Goal: Contribute content: Contribute content

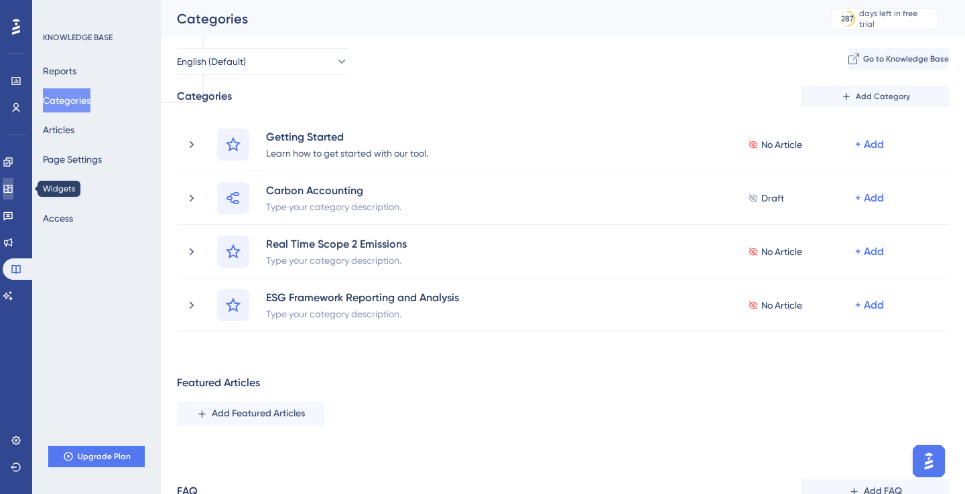
click at [13, 190] on icon at bounding box center [8, 189] width 11 height 11
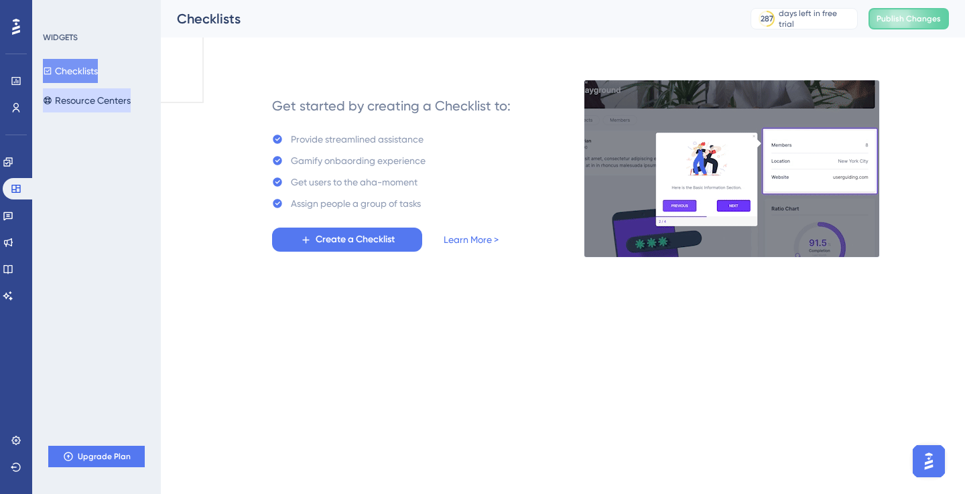
click at [86, 90] on button "Resource Centers" at bounding box center [87, 100] width 88 height 24
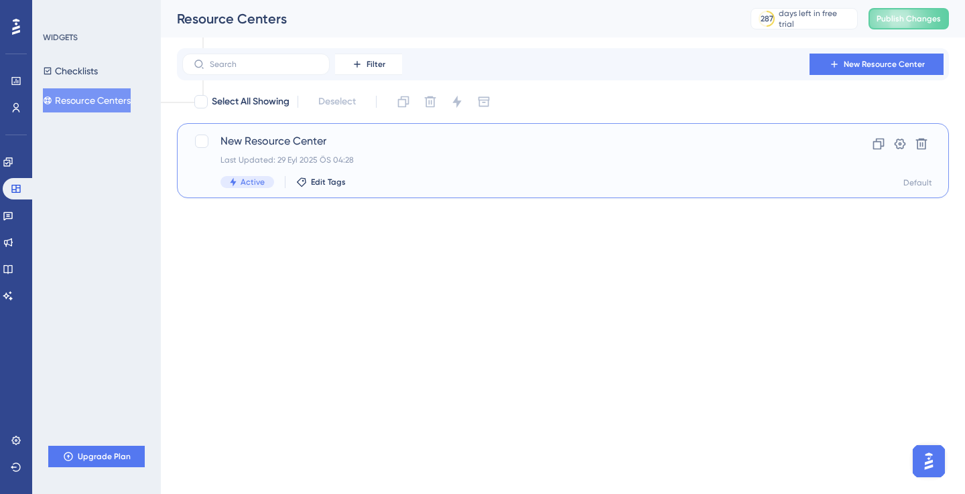
click at [397, 148] on span "New Resource Center" at bounding box center [508, 141] width 577 height 16
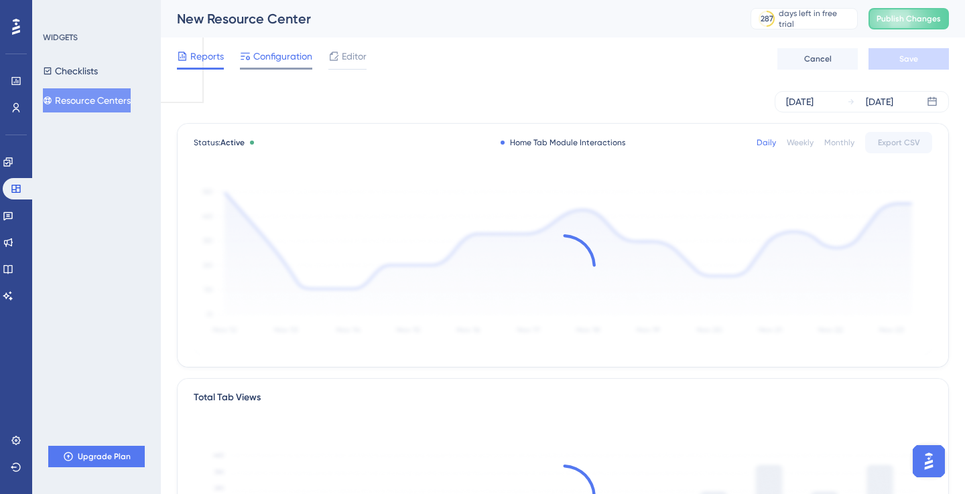
click at [288, 57] on span "Configuration" at bounding box center [282, 56] width 59 height 16
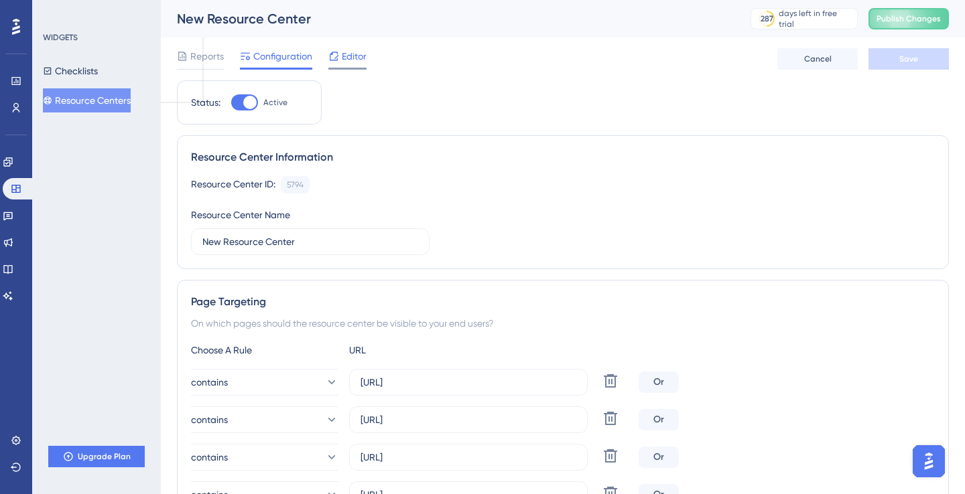
click at [340, 61] on div "Editor" at bounding box center [347, 56] width 38 height 16
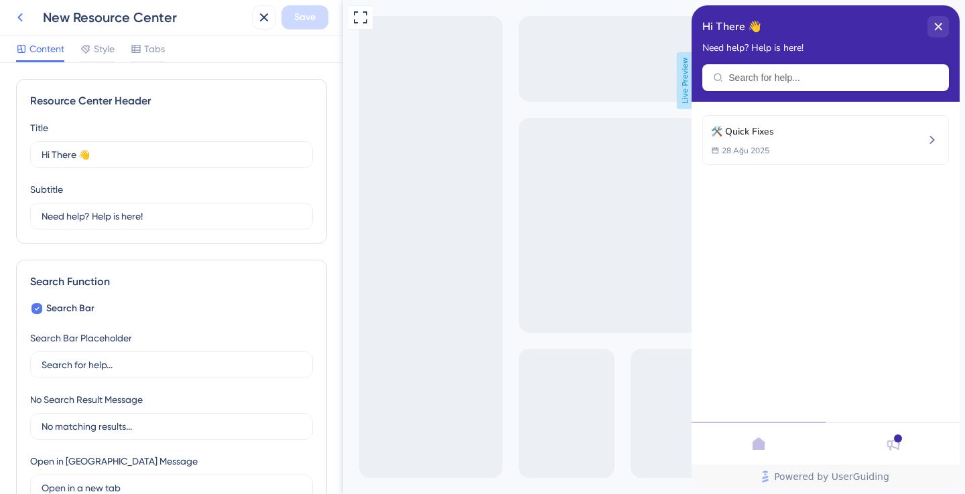
click at [13, 17] on icon at bounding box center [20, 17] width 16 height 16
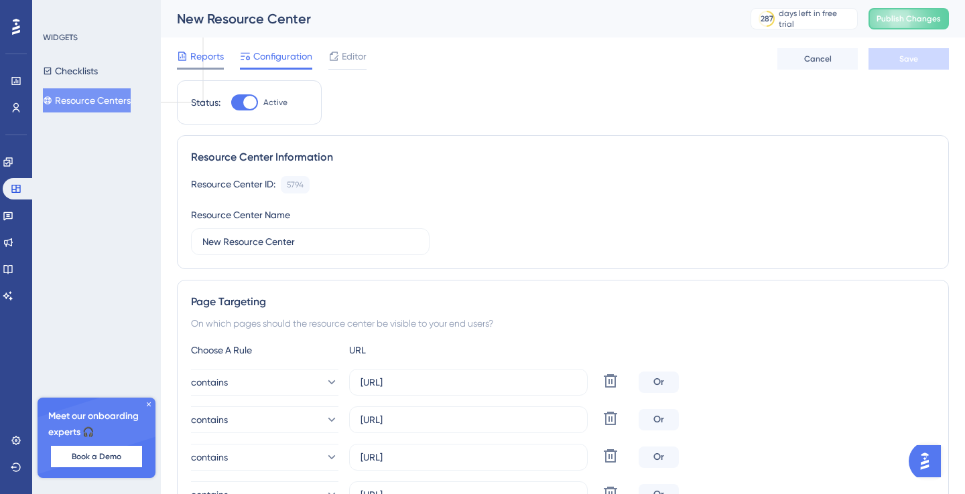
click at [201, 60] on span "Reports" at bounding box center [206, 56] width 33 height 16
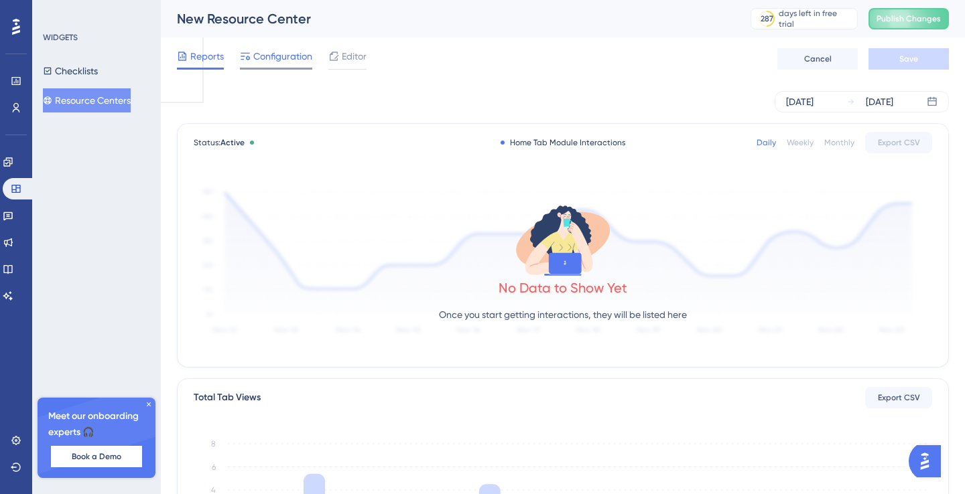
click at [265, 55] on span "Configuration" at bounding box center [282, 56] width 59 height 16
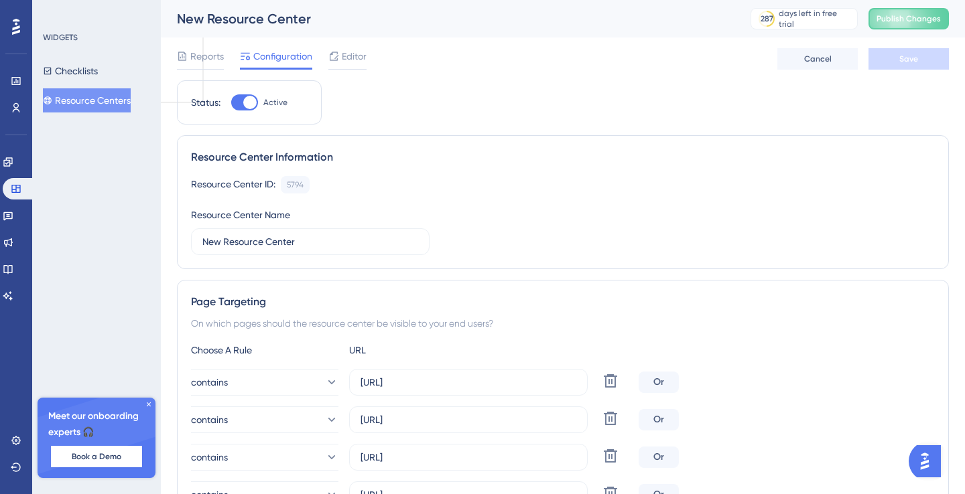
click at [451, 163] on div "Resource Center Information" at bounding box center [563, 157] width 744 height 16
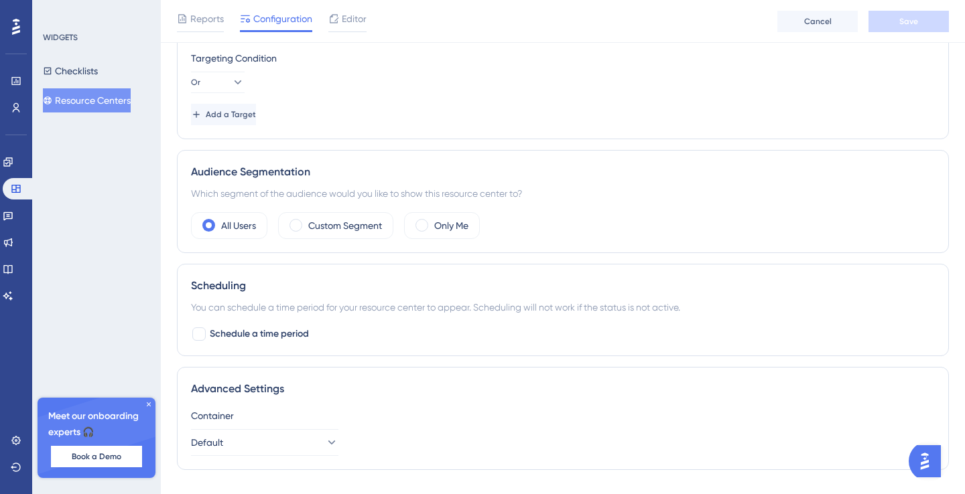
scroll to position [831, 0]
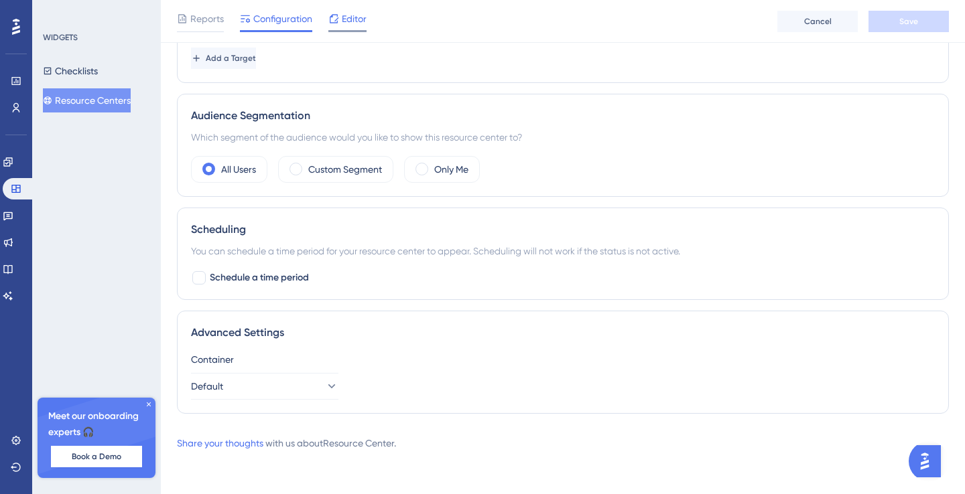
click at [346, 17] on span "Editor" at bounding box center [354, 19] width 25 height 16
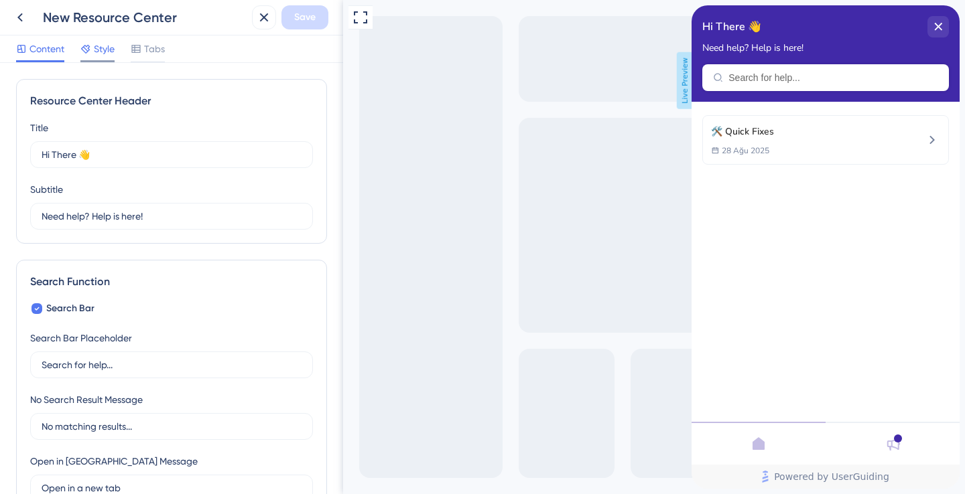
click at [97, 49] on span "Style" at bounding box center [104, 49] width 21 height 16
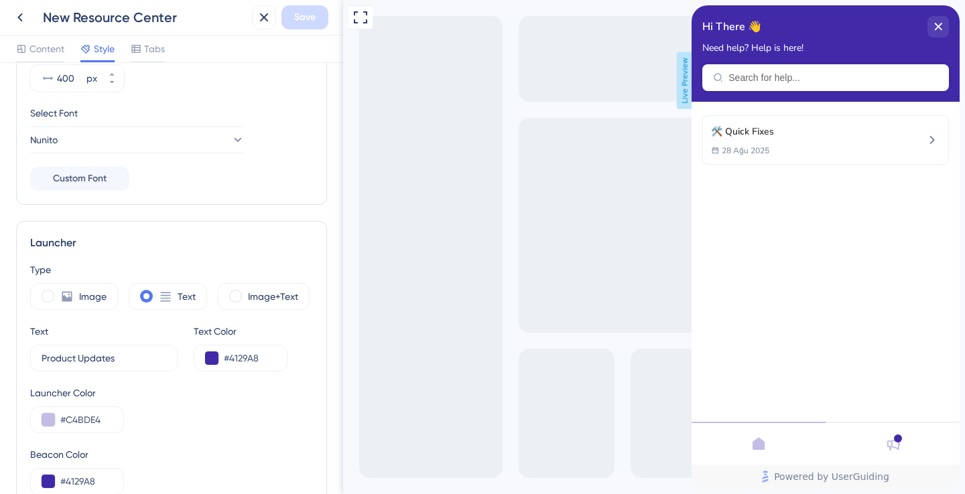
scroll to position [210, 0]
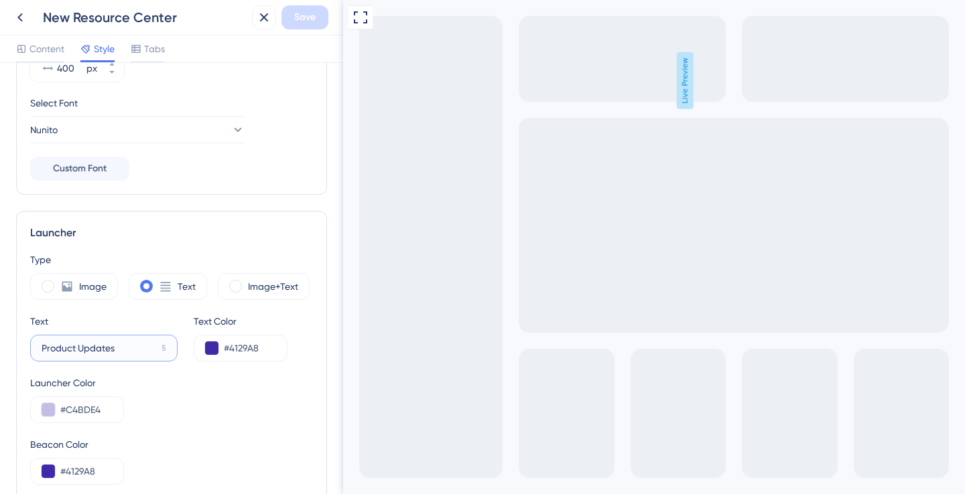
click at [132, 346] on input "Product Updates" at bounding box center [99, 348] width 115 height 15
drag, startPoint x: 81, startPoint y: 350, endPoint x: 35, endPoint y: 350, distance: 46.2
click at [35, 350] on label "Resource Center 5" at bounding box center [103, 348] width 147 height 27
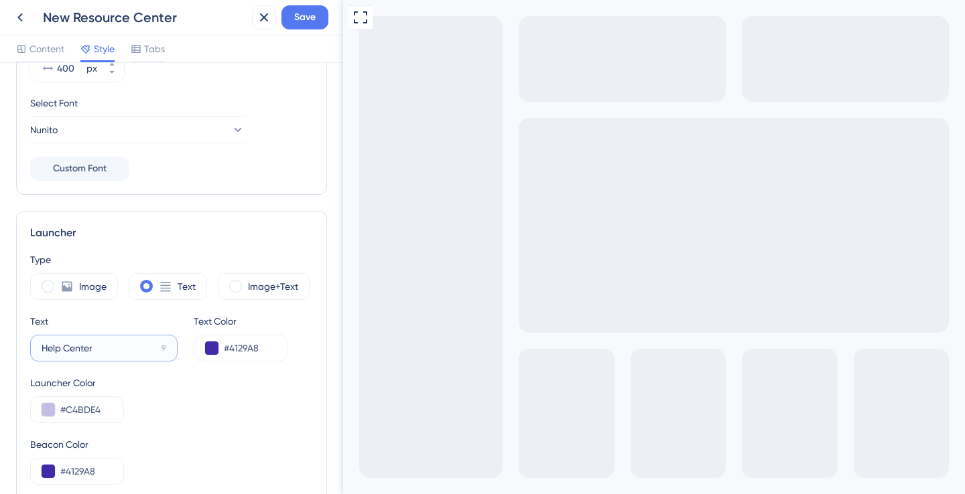
click at [108, 354] on input "Help Center" at bounding box center [99, 348] width 115 height 15
drag, startPoint x: 59, startPoint y: 349, endPoint x: 17, endPoint y: 349, distance: 41.5
click at [17, 349] on div "Launcher Type Image Text Image+Text Text Help Center 9 Text Color #4129A8 Launc…" at bounding box center [171, 447] width 311 height 473
type input "Center"
click at [265, 22] on icon at bounding box center [264, 17] width 16 height 16
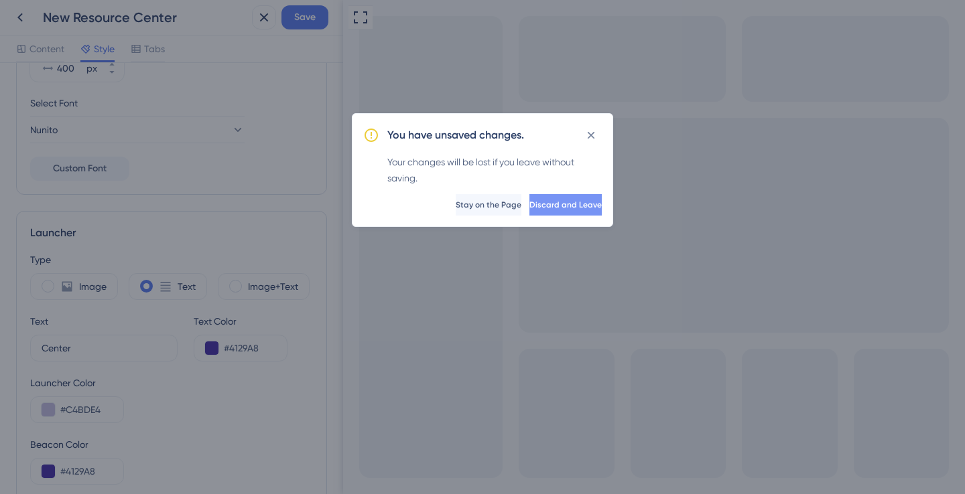
click at [537, 206] on span "Discard and Leave" at bounding box center [565, 205] width 72 height 11
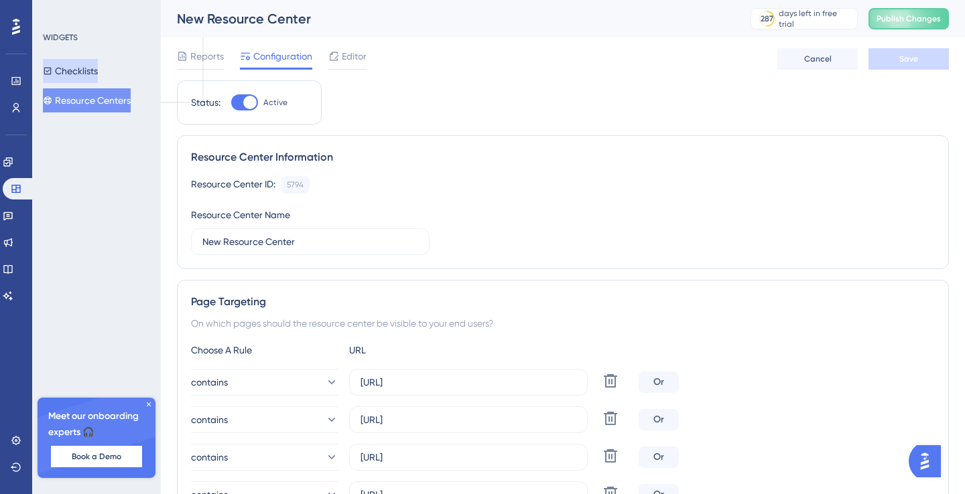
click at [83, 72] on button "Checklists" at bounding box center [70, 71] width 55 height 24
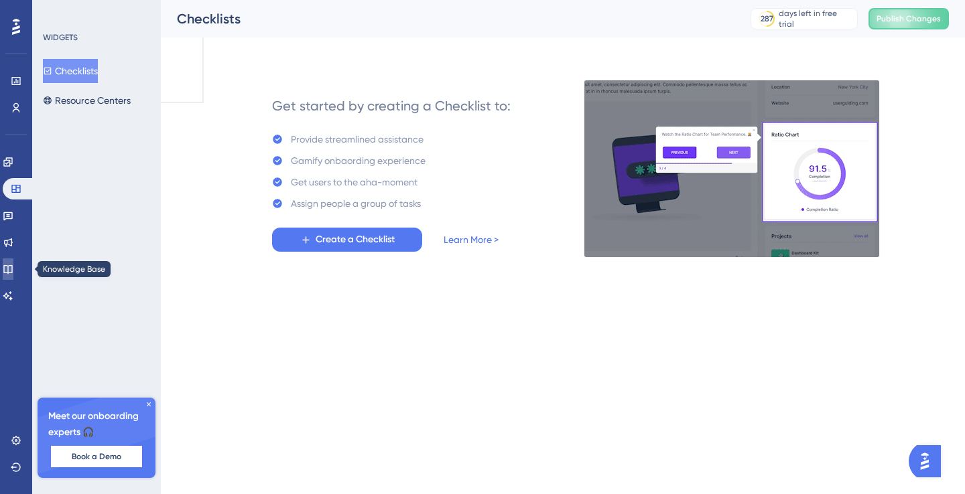
click at [13, 259] on link at bounding box center [8, 269] width 11 height 21
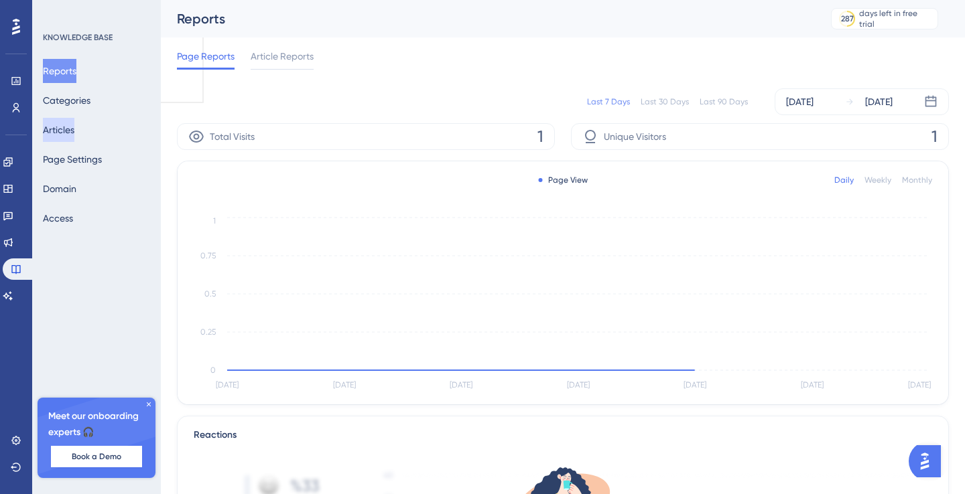
click at [74, 122] on button "Articles" at bounding box center [58, 130] width 31 height 24
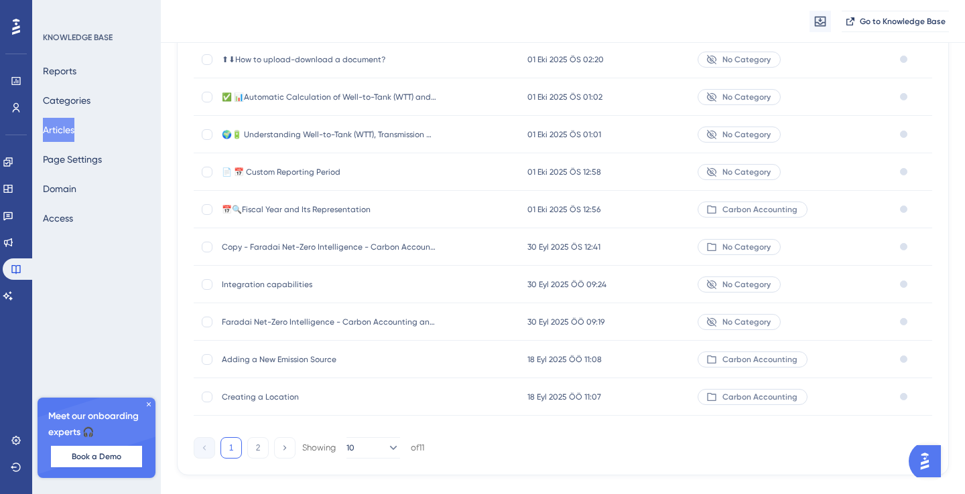
scroll to position [165, 0]
click at [255, 451] on button "2" at bounding box center [257, 446] width 21 height 21
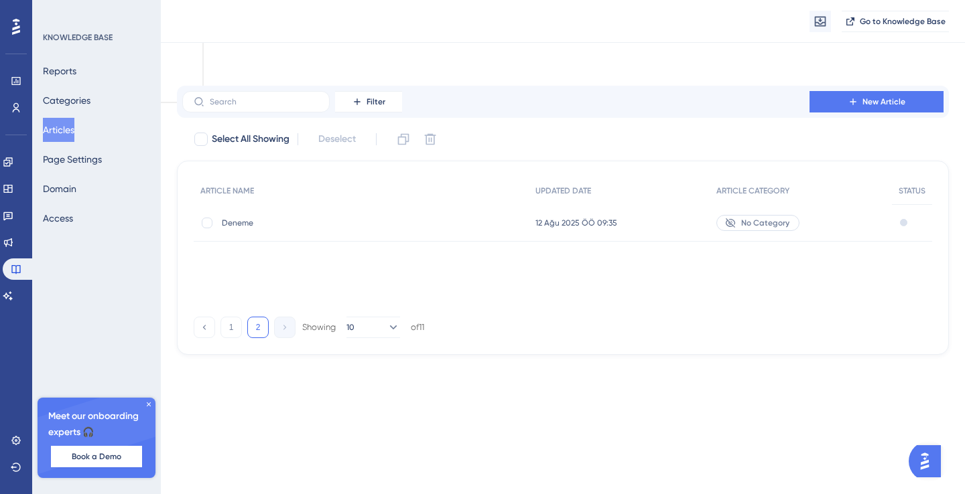
scroll to position [0, 0]
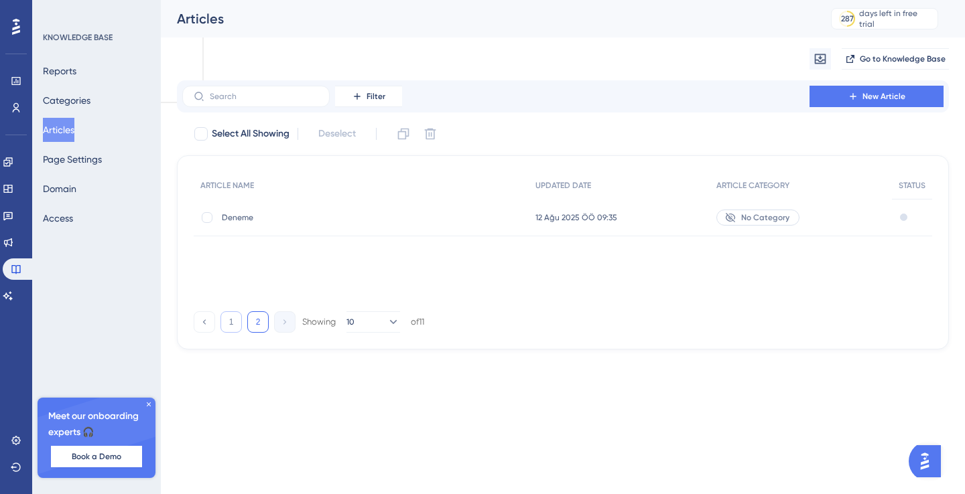
click at [228, 324] on button "1" at bounding box center [230, 321] width 21 height 21
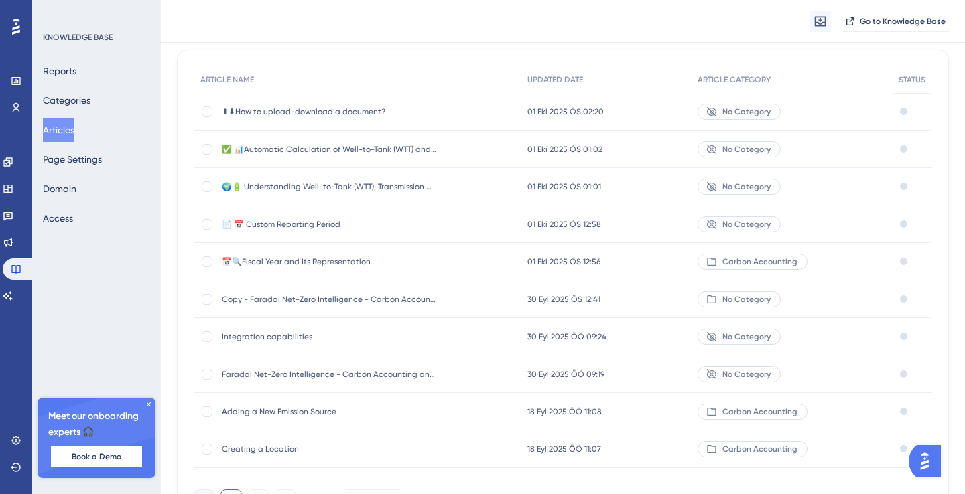
scroll to position [107, 0]
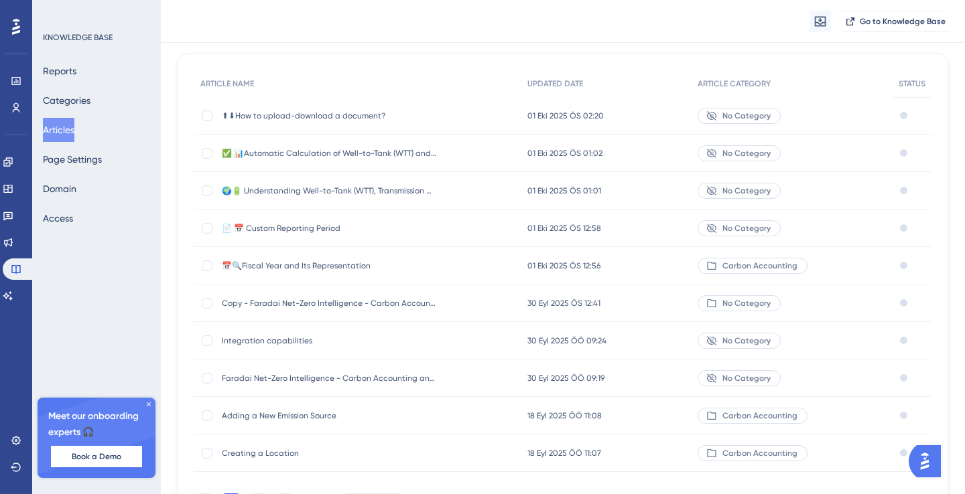
click at [741, 376] on span "No Category" at bounding box center [746, 378] width 48 height 11
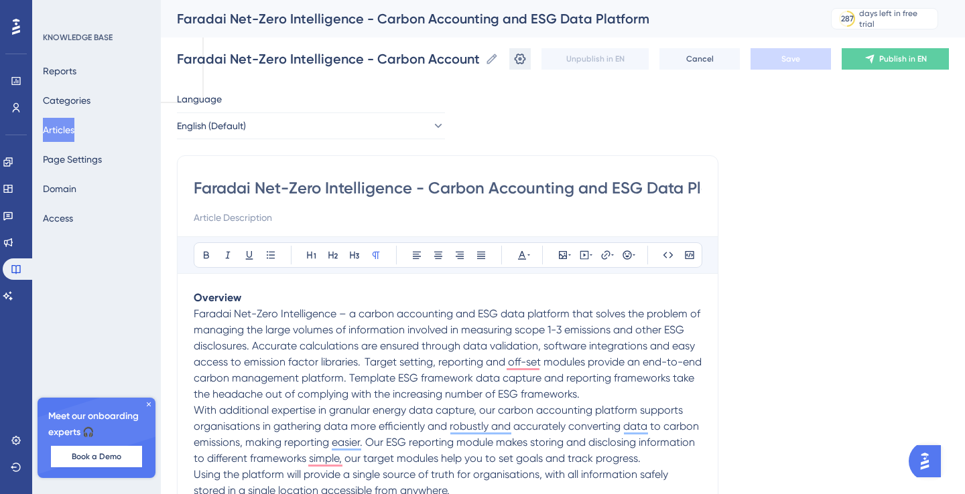
click at [522, 56] on icon at bounding box center [519, 59] width 11 height 11
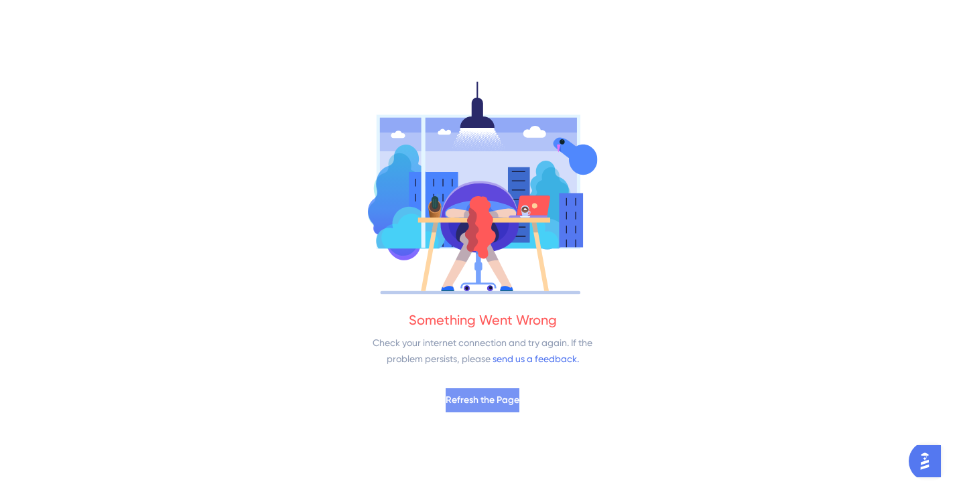
click at [506, 403] on span "Refresh the Page" at bounding box center [482, 401] width 74 height 16
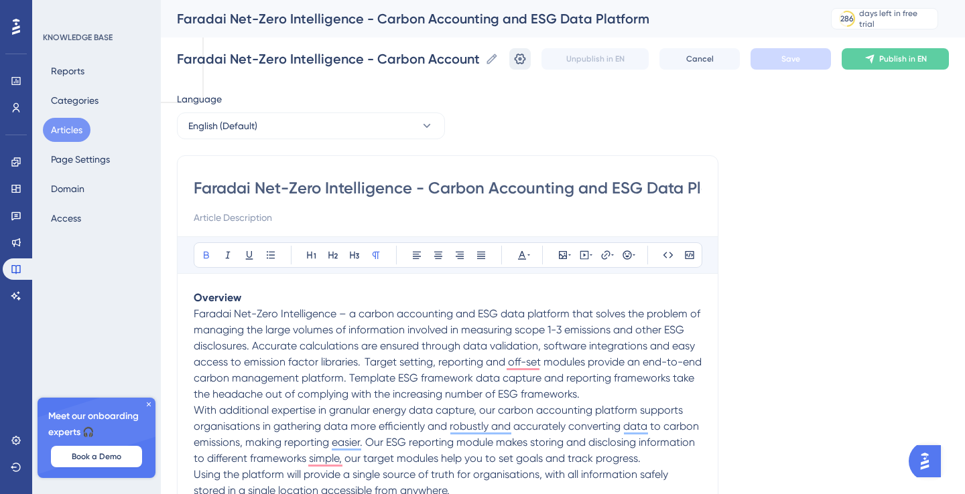
click at [520, 53] on icon at bounding box center [519, 58] width 13 height 13
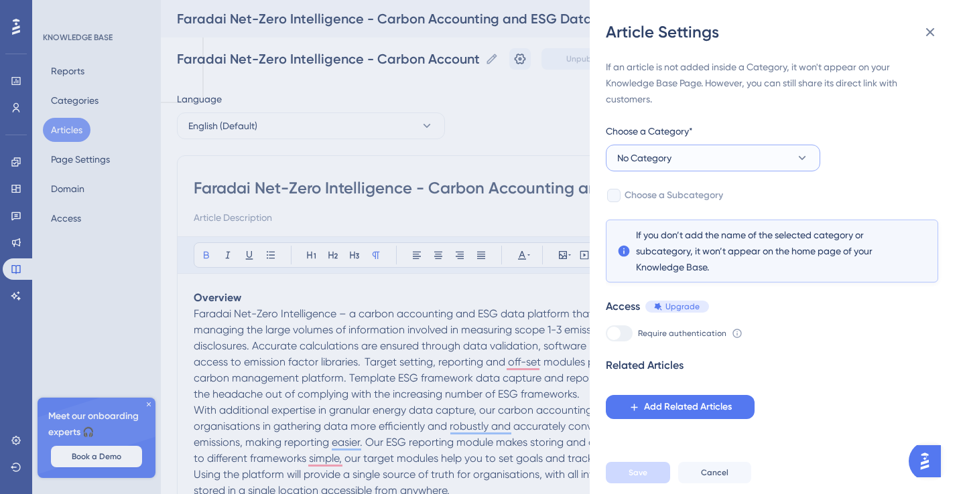
click at [740, 159] on button "No Category" at bounding box center [713, 158] width 214 height 27
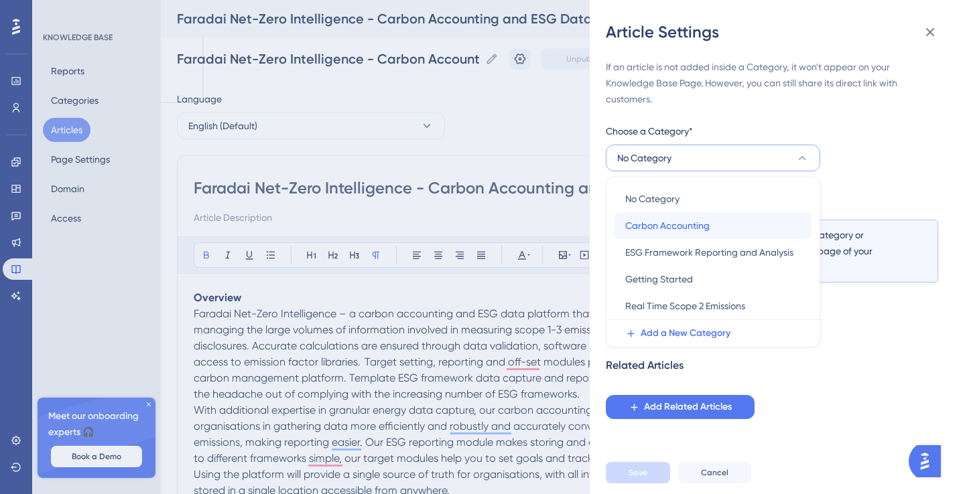
click at [687, 226] on span "Carbon Accounting" at bounding box center [667, 226] width 84 height 16
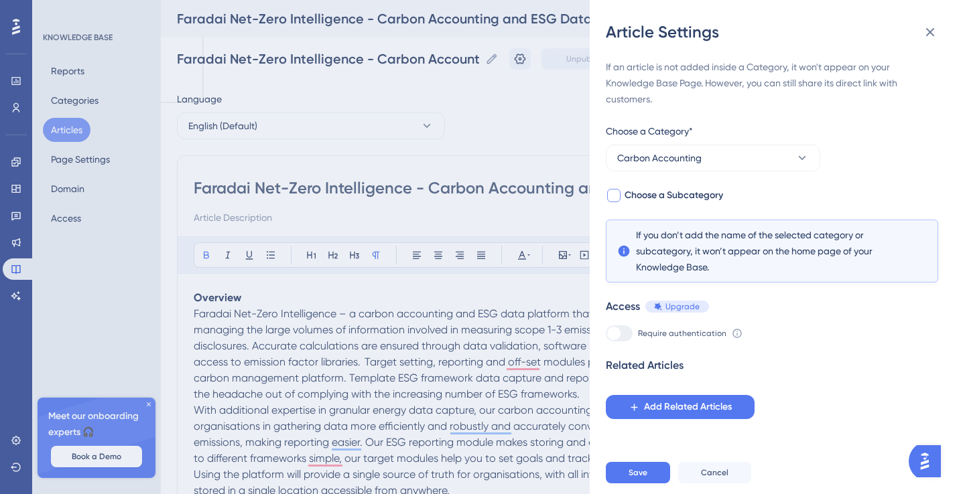
click at [675, 198] on span "Choose a Subcategory" at bounding box center [673, 196] width 98 height 16
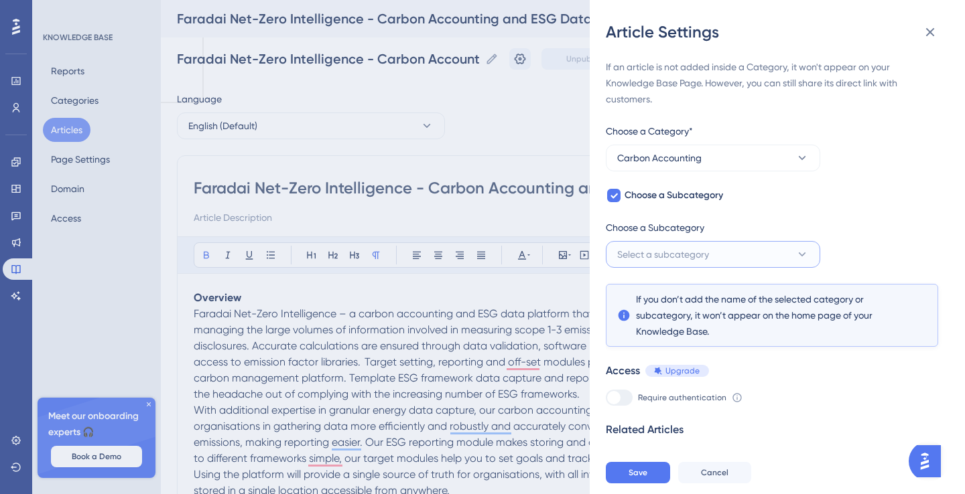
click at [676, 255] on span "Select a subcategory" at bounding box center [663, 255] width 92 height 16
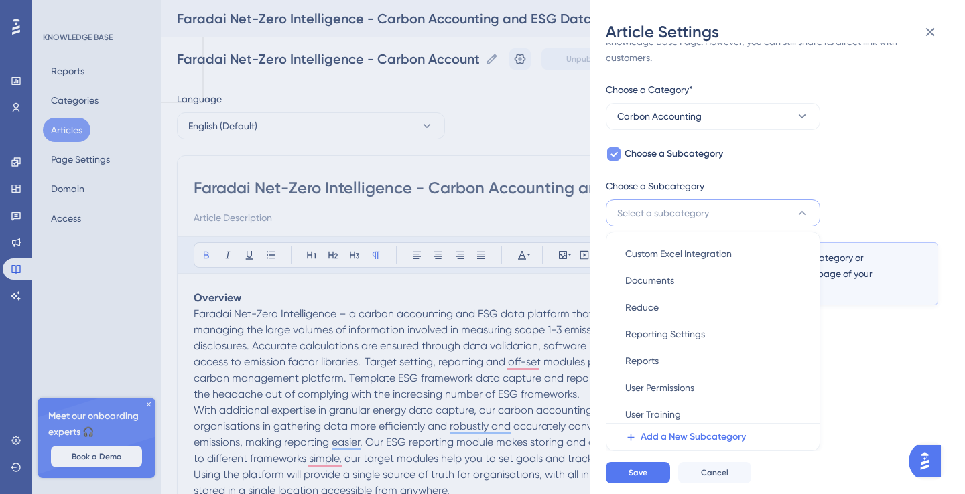
click at [634, 155] on span "Choose a Subcategory" at bounding box center [673, 154] width 98 height 16
checkbox input "false"
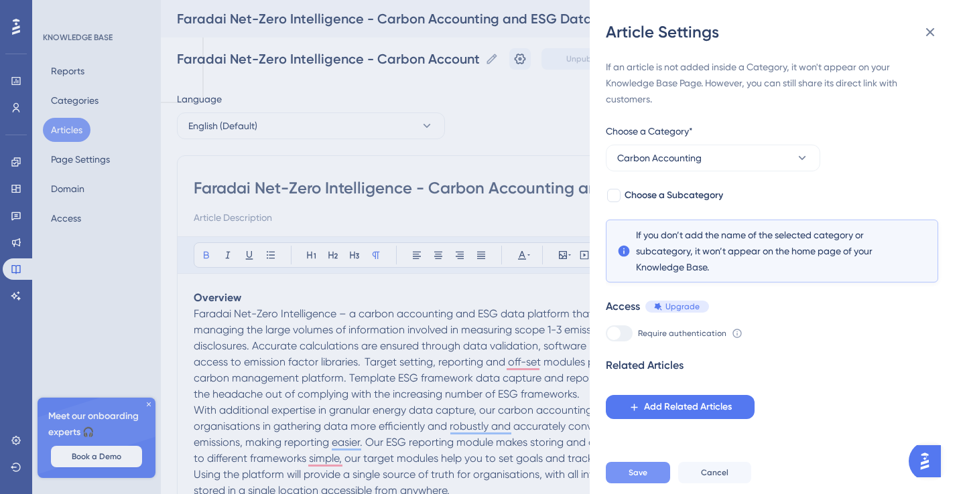
click at [636, 476] on span "Save" at bounding box center [637, 473] width 19 height 11
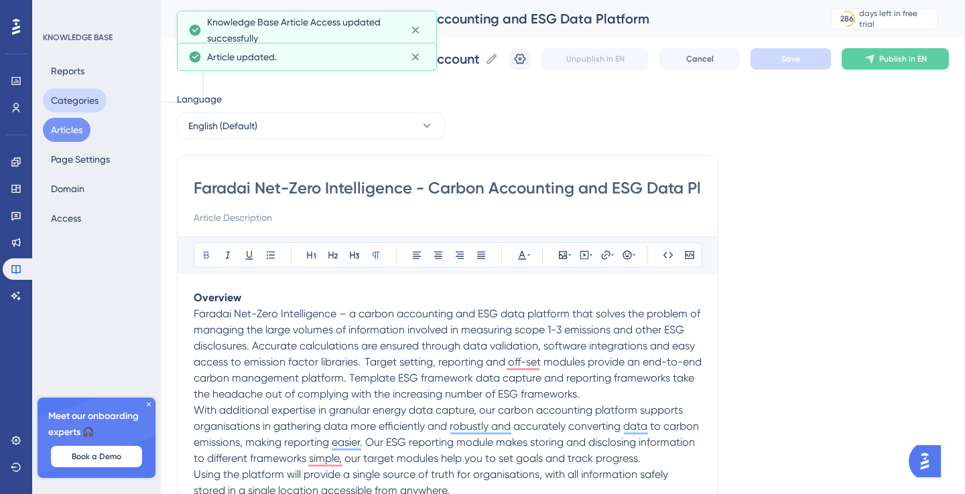
click at [77, 100] on button "Categories" at bounding box center [75, 100] width 64 height 24
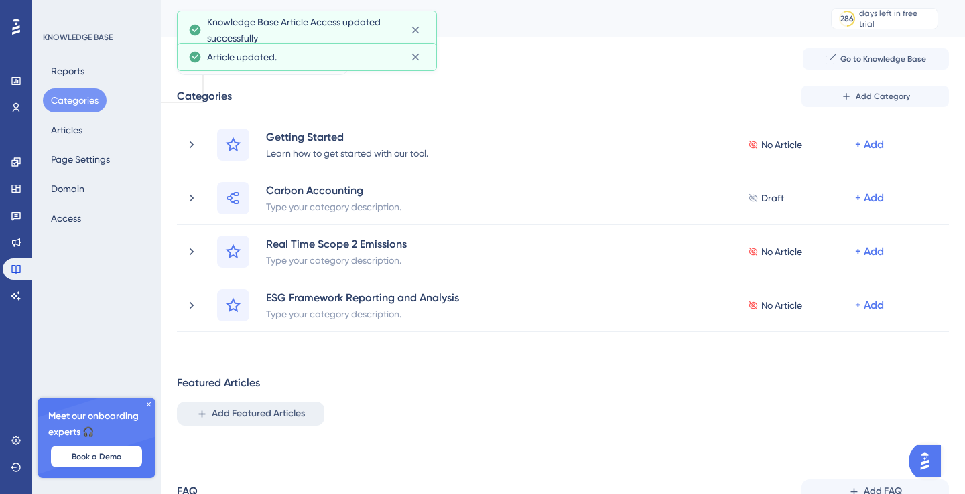
click at [272, 414] on span "Add Featured Articles" at bounding box center [258, 414] width 93 height 16
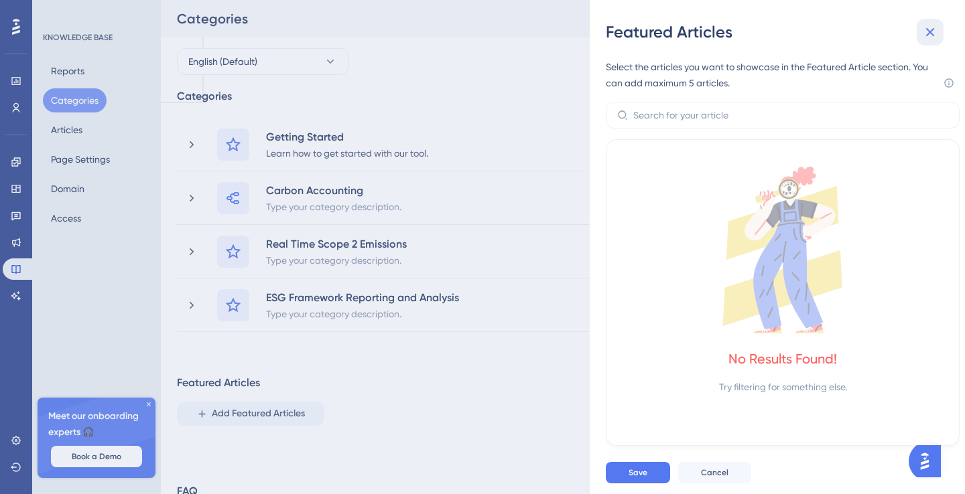
click at [926, 36] on icon at bounding box center [930, 32] width 9 height 9
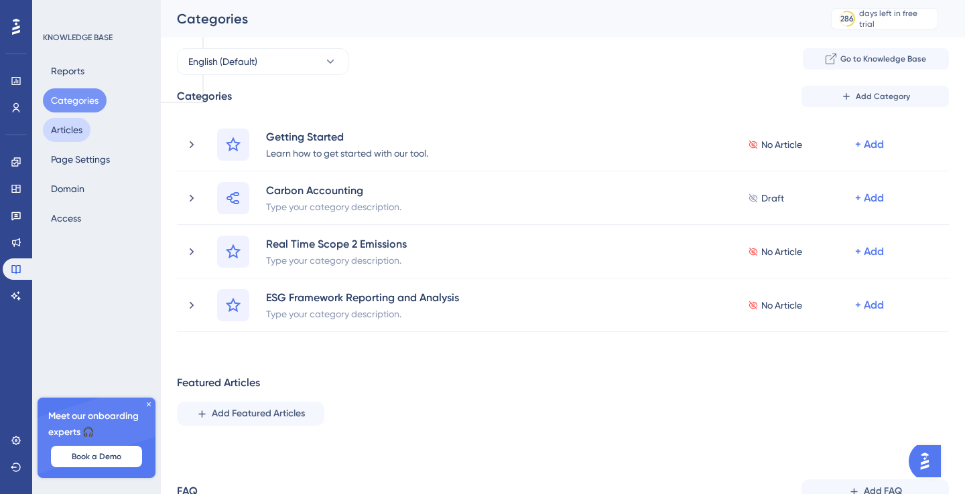
click at [68, 133] on button "Articles" at bounding box center [67, 130] width 48 height 24
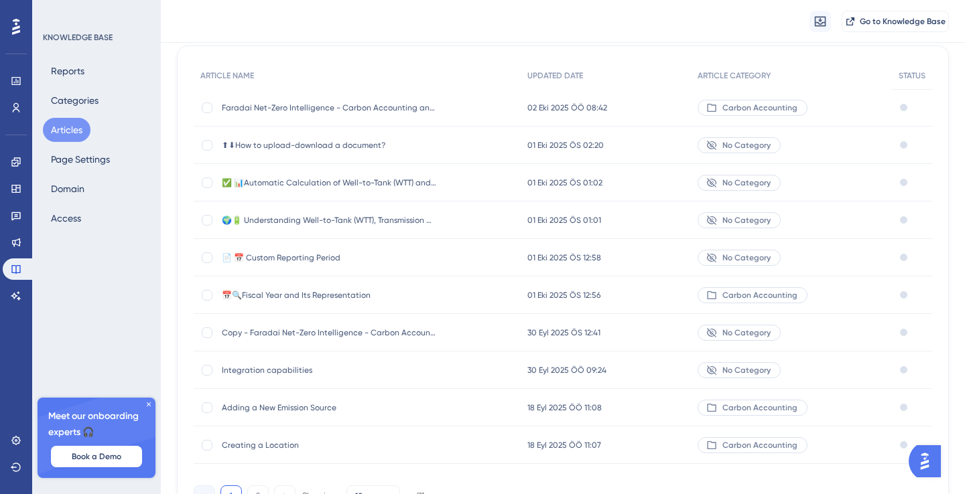
scroll to position [129, 0]
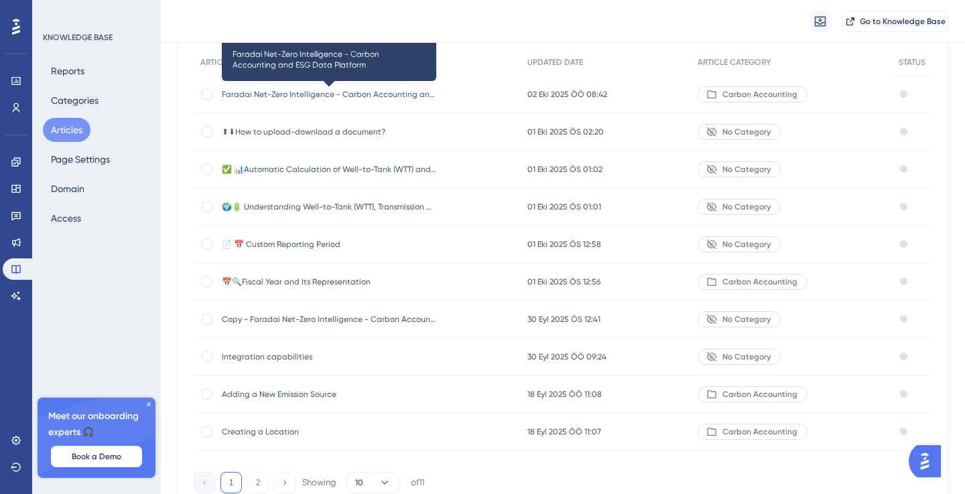
click at [376, 91] on span "Faradai Net-Zero Intelligence - Carbon Accounting and ESG Data Platform" at bounding box center [329, 94] width 214 height 11
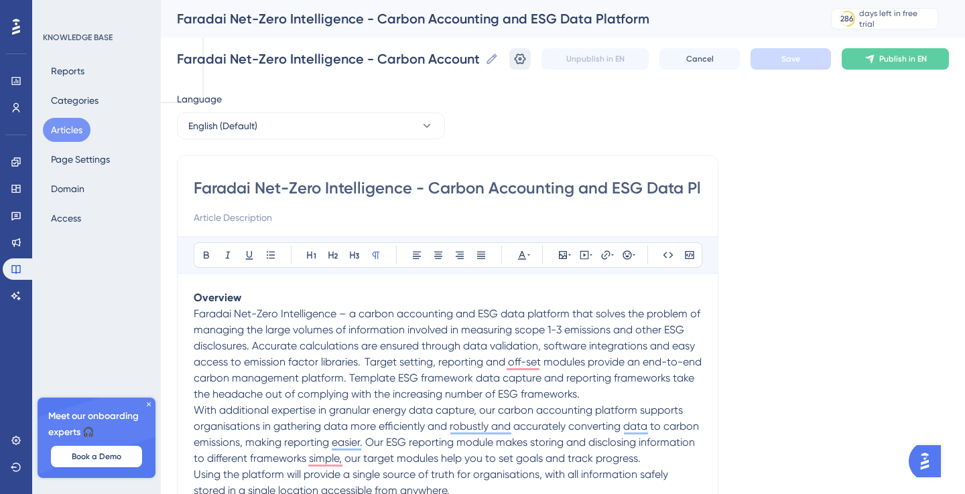
click at [530, 60] on button at bounding box center [519, 58] width 21 height 21
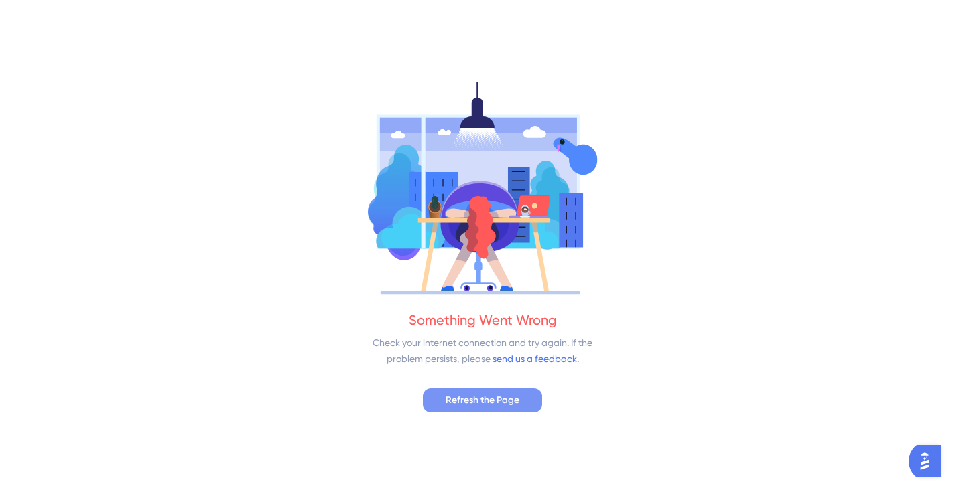
click at [474, 407] on span "Refresh the Page" at bounding box center [482, 401] width 74 height 16
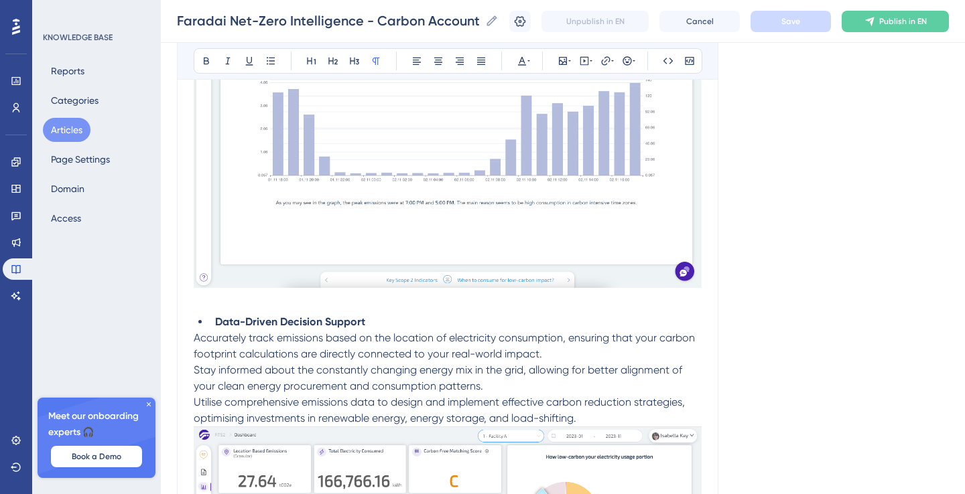
scroll to position [11252, 0]
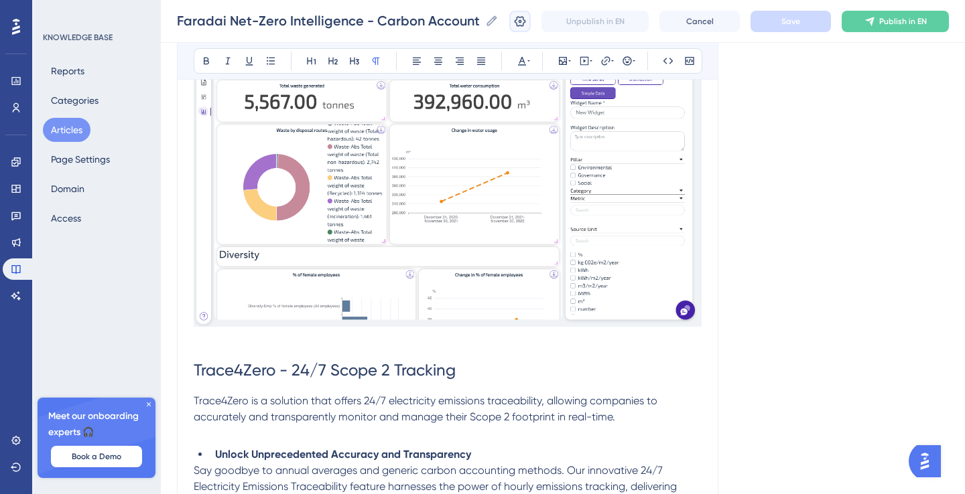
click at [518, 27] on icon at bounding box center [519, 21] width 13 height 13
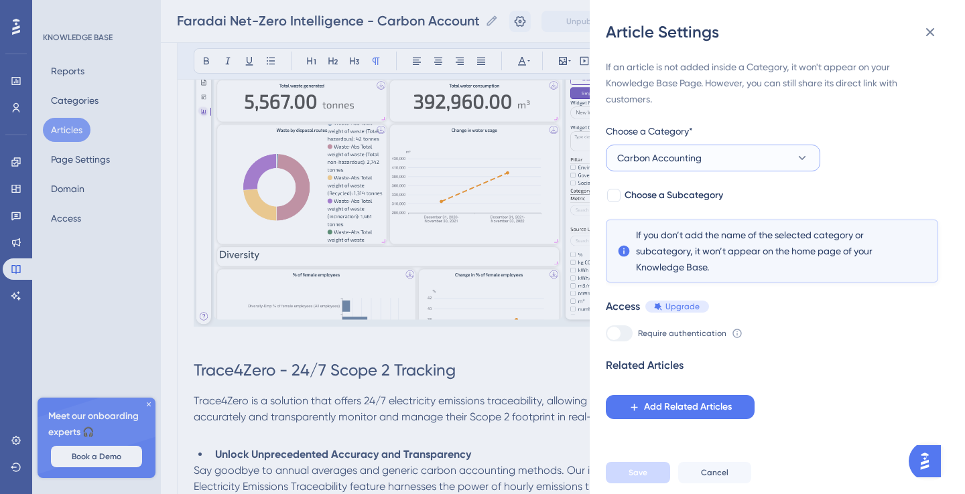
click at [711, 165] on button "Carbon Accounting" at bounding box center [713, 158] width 214 height 27
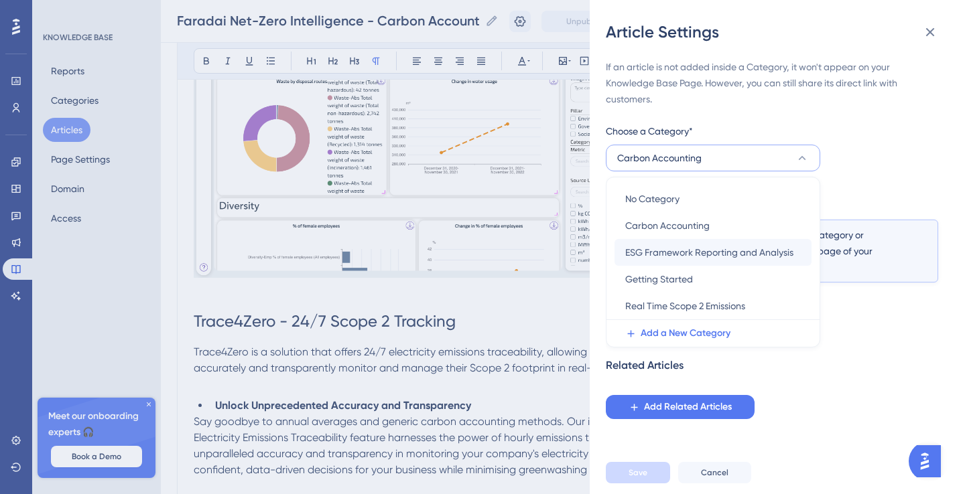
scroll to position [11296, 0]
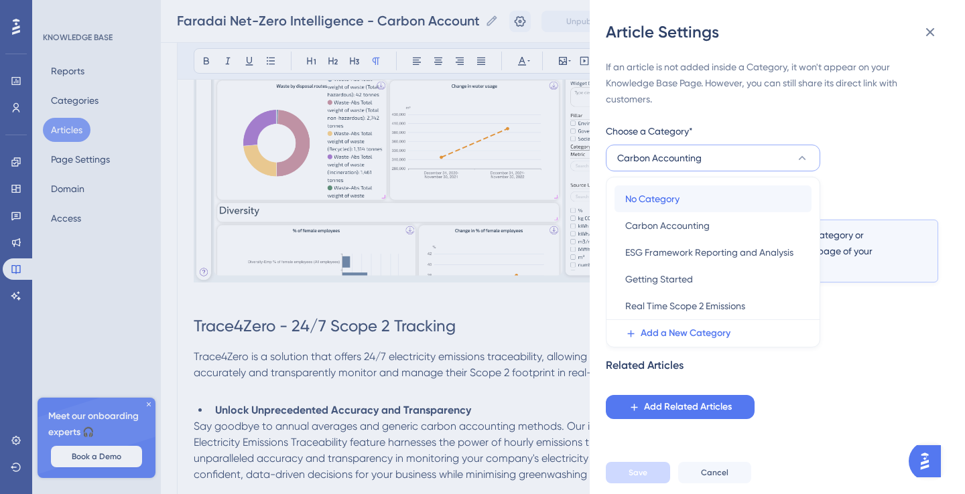
click at [705, 191] on div "No Category No Category" at bounding box center [712, 199] width 175 height 27
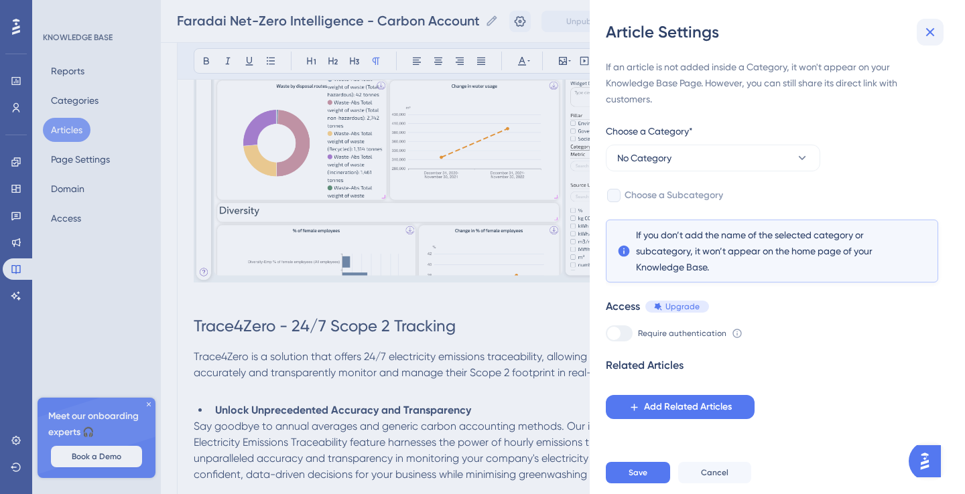
click at [923, 34] on icon at bounding box center [930, 32] width 16 height 16
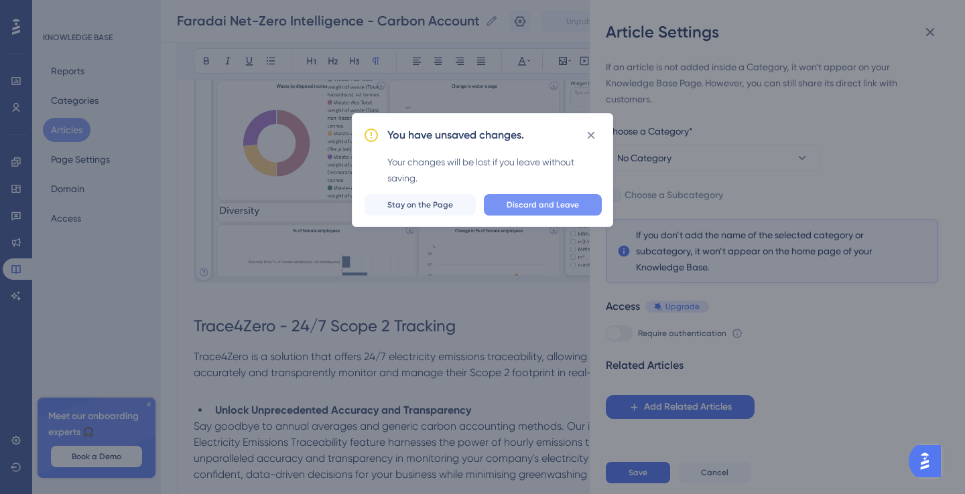
click at [564, 213] on button "Discard and Leave" at bounding box center [543, 204] width 118 height 21
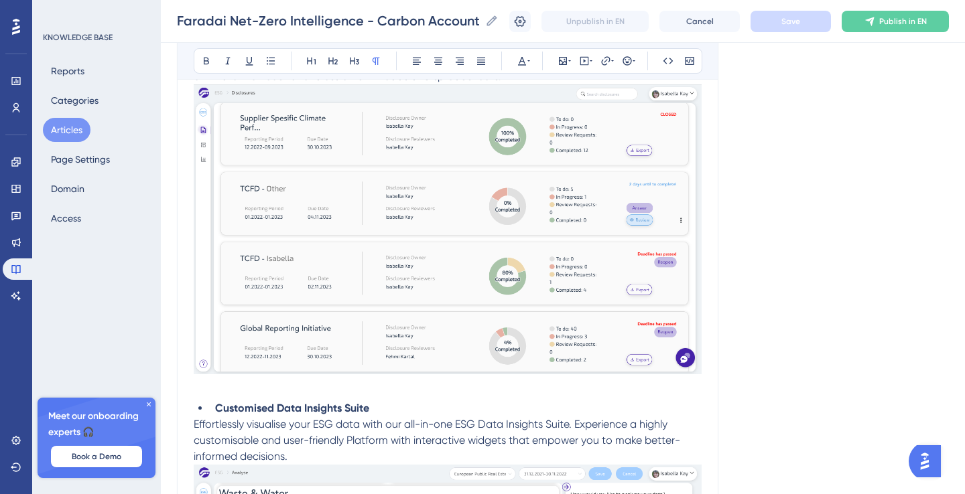
scroll to position [10818, 0]
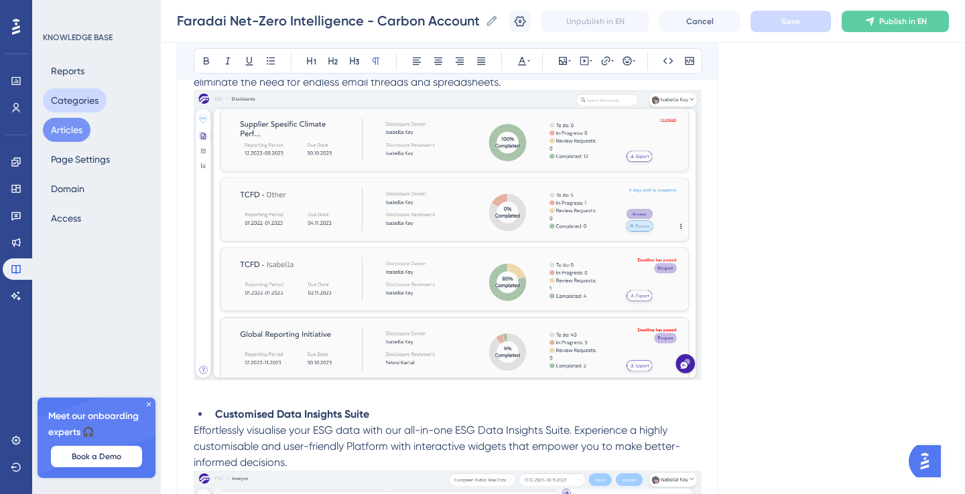
click at [68, 88] on button "Categories" at bounding box center [75, 100] width 64 height 24
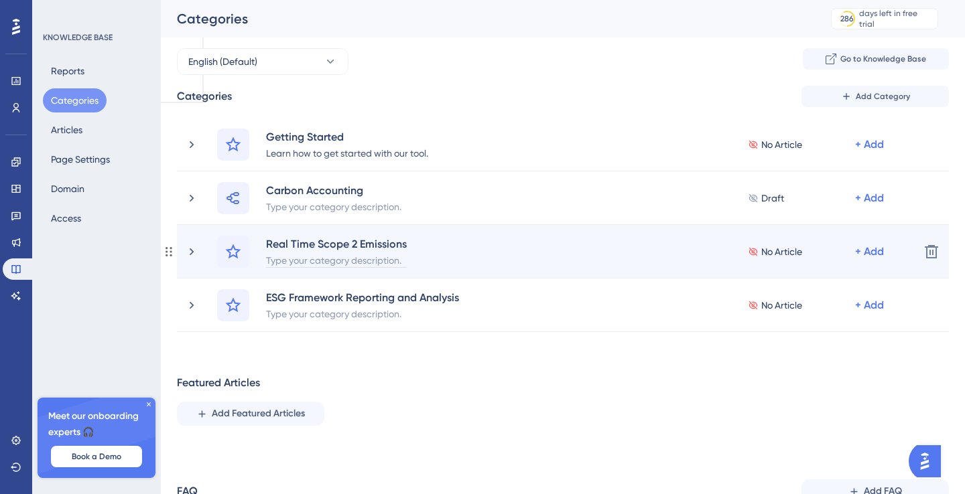
scroll to position [170, 0]
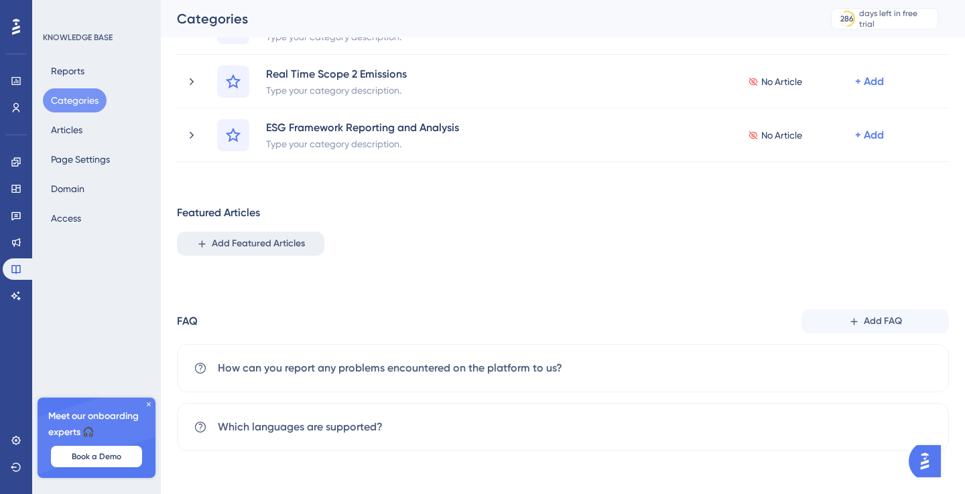
click at [266, 240] on span "Add Featured Articles" at bounding box center [258, 244] width 93 height 16
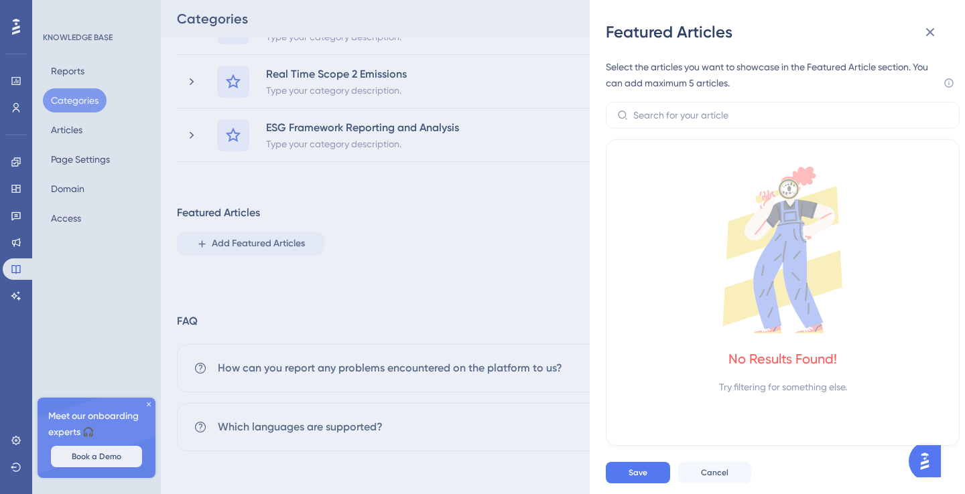
click at [761, 370] on div "No Results Found! Try filtering for something else." at bounding box center [782, 281] width 320 height 228
click at [490, 264] on div "Featured Articles Select the articles you want to showcase in the Featured Arti…" at bounding box center [482, 247] width 965 height 494
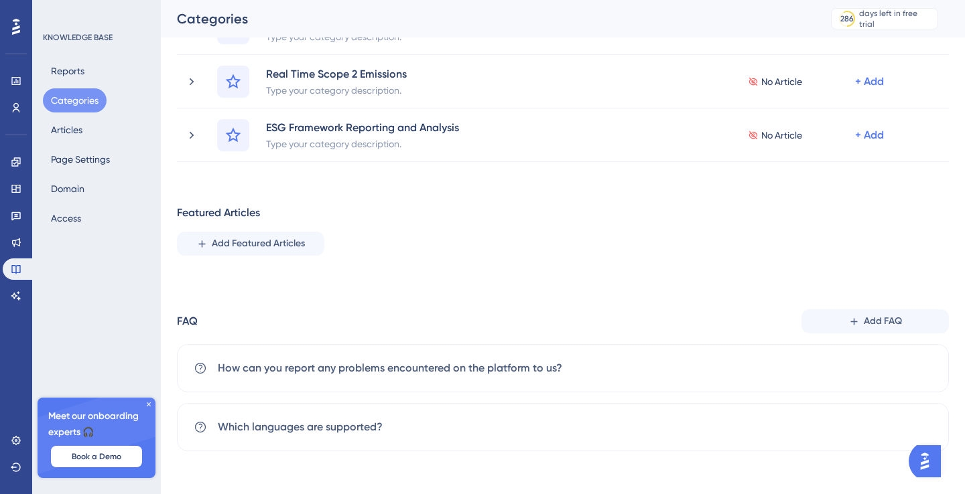
scroll to position [0, 0]
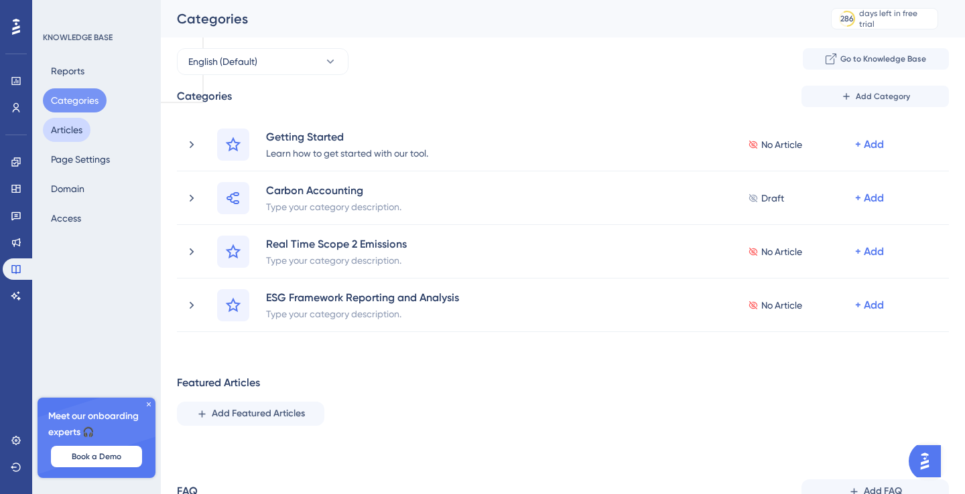
click at [72, 125] on button "Articles" at bounding box center [67, 130] width 48 height 24
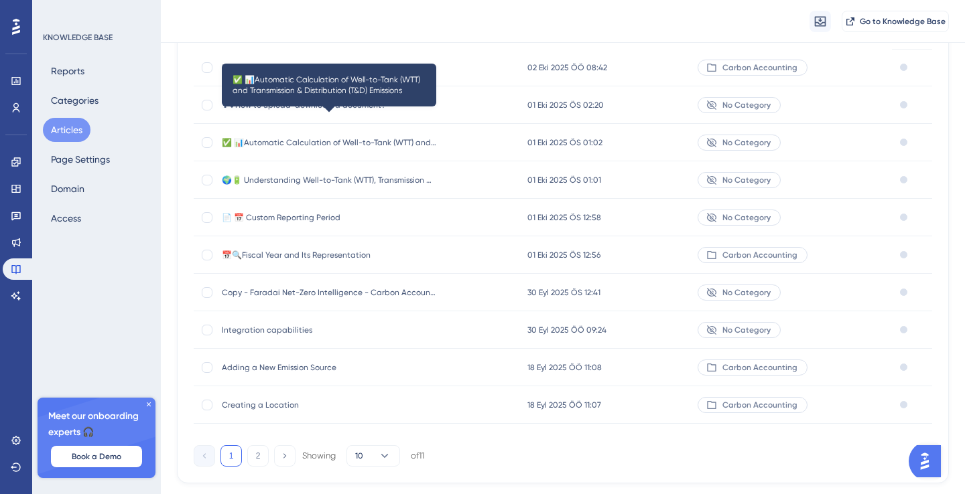
scroll to position [178, 0]
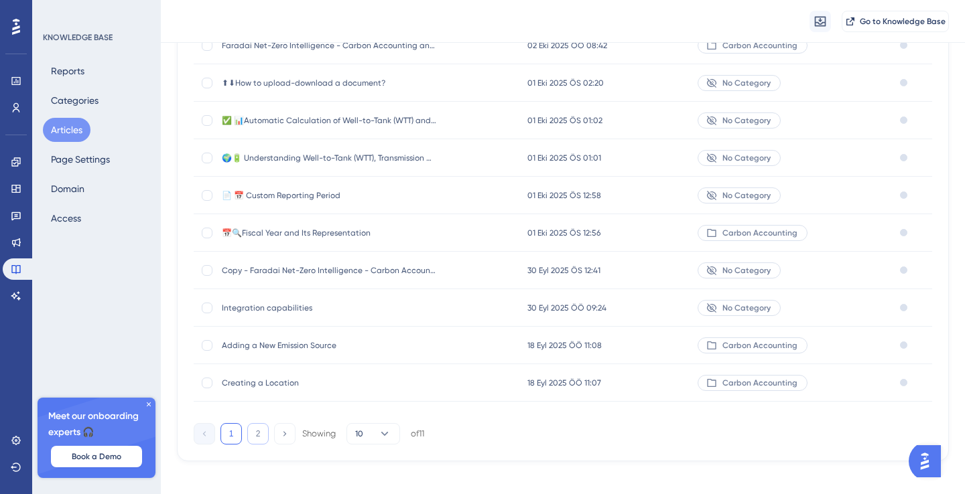
click at [256, 435] on button "2" at bounding box center [257, 433] width 21 height 21
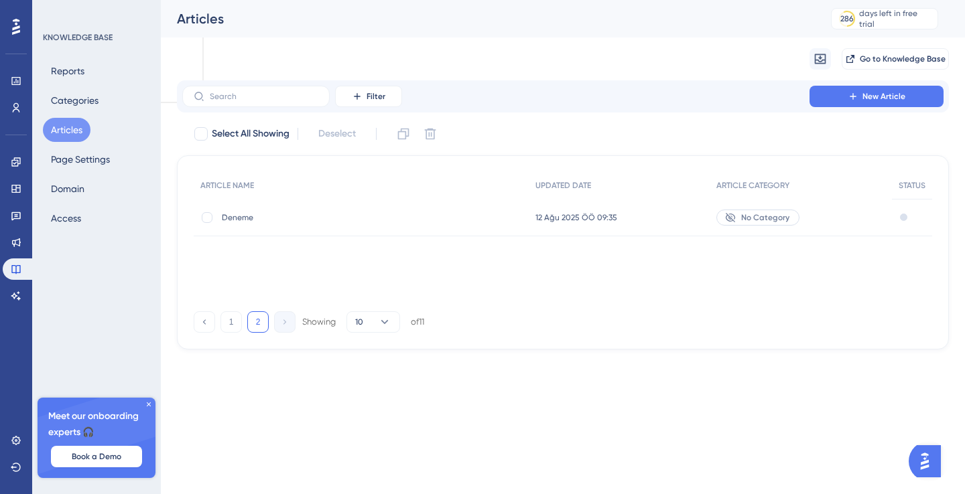
click at [242, 321] on div "1 2 Showing 10 of 11" at bounding box center [309, 321] width 230 height 21
click at [234, 321] on button "1" at bounding box center [230, 321] width 21 height 21
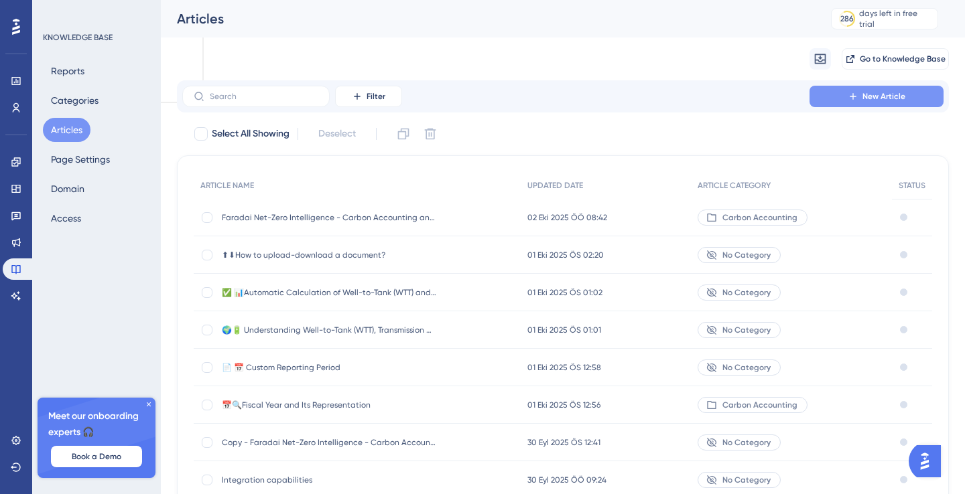
click at [895, 98] on span "New Article" at bounding box center [883, 96] width 43 height 11
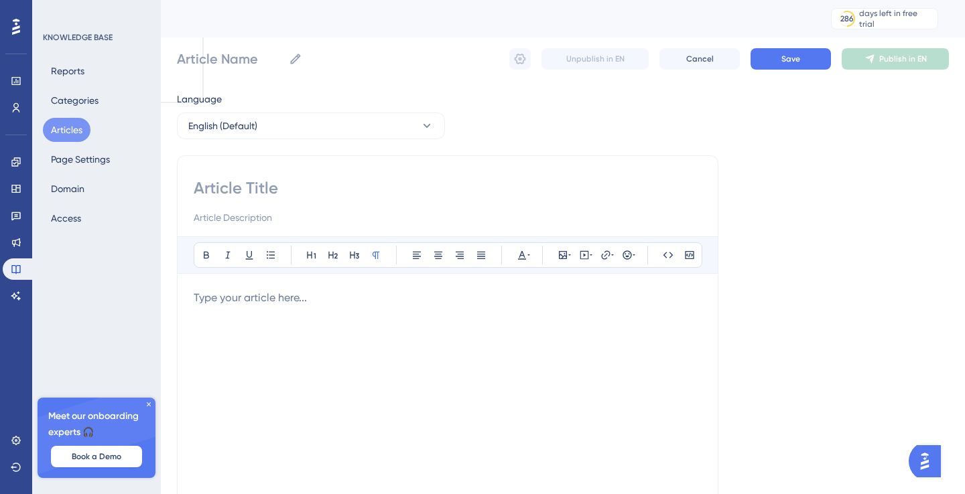
click at [271, 173] on div "Bold Italic Underline Bullet Point Heading 1 Heading 2 Heading 3 Normal Align L…" at bounding box center [447, 378] width 541 height 446
click at [259, 185] on input at bounding box center [448, 188] width 508 height 21
paste input "🎯 Science-Based Targets (SBT)"
type input "🎯 Science-Based Targets (SBT)"
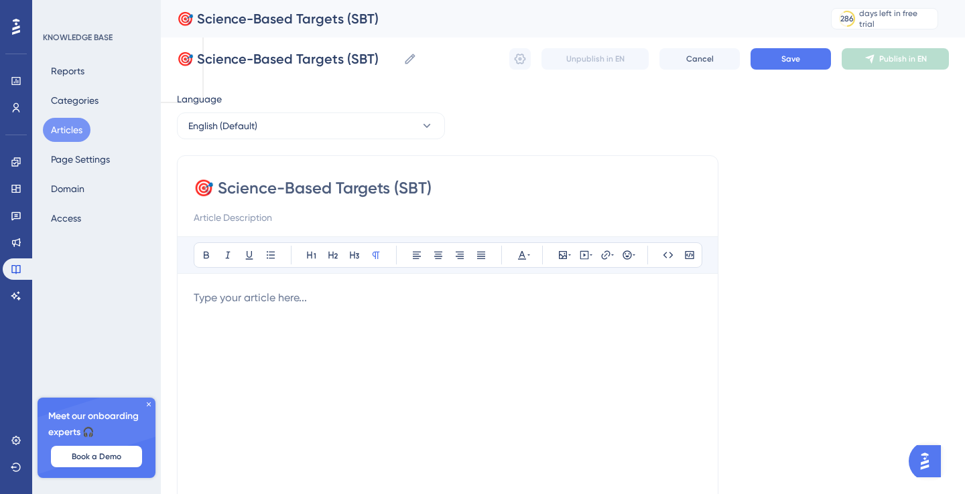
type input "🎯 Science-Based Targets (SBT)"
click at [230, 307] on div "To enrich screen reader interactions, please activate Accessibility in Grammarl…" at bounding box center [448, 437] width 508 height 295
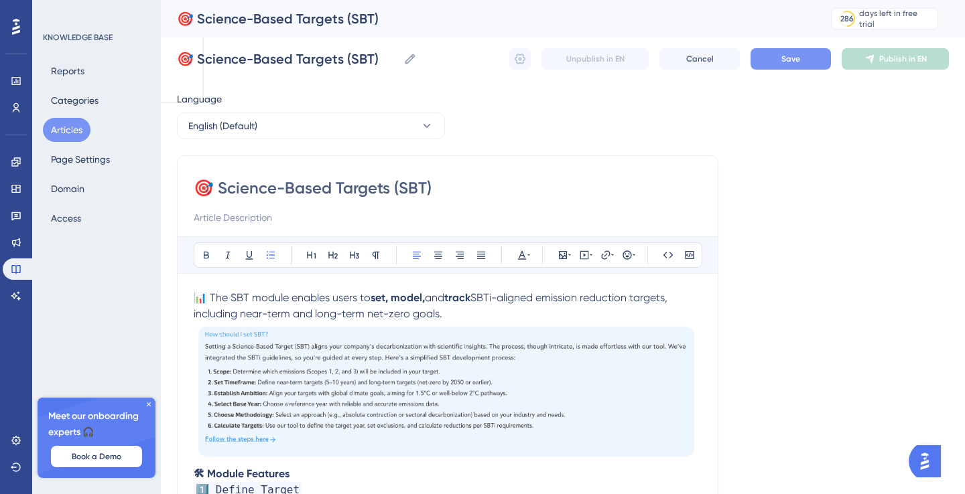
click at [791, 60] on span "Save" at bounding box center [790, 59] width 19 height 11
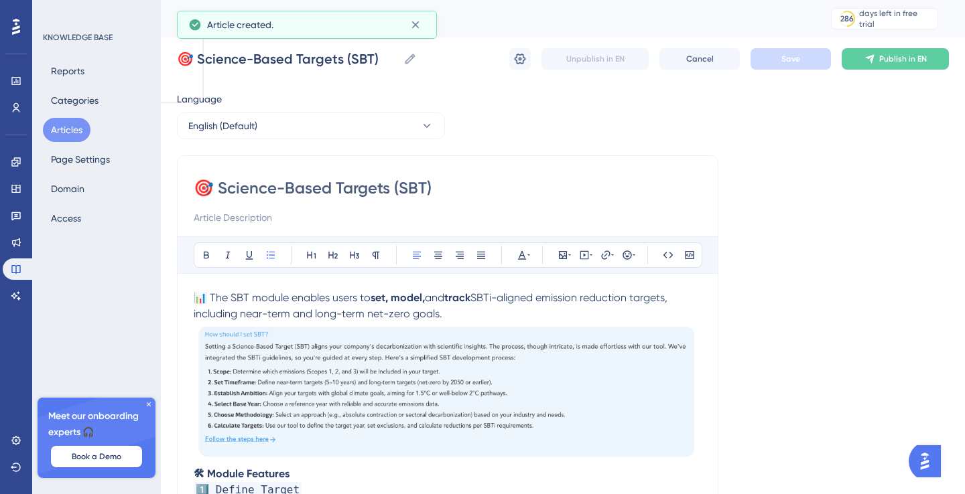
scroll to position [1009, 0]
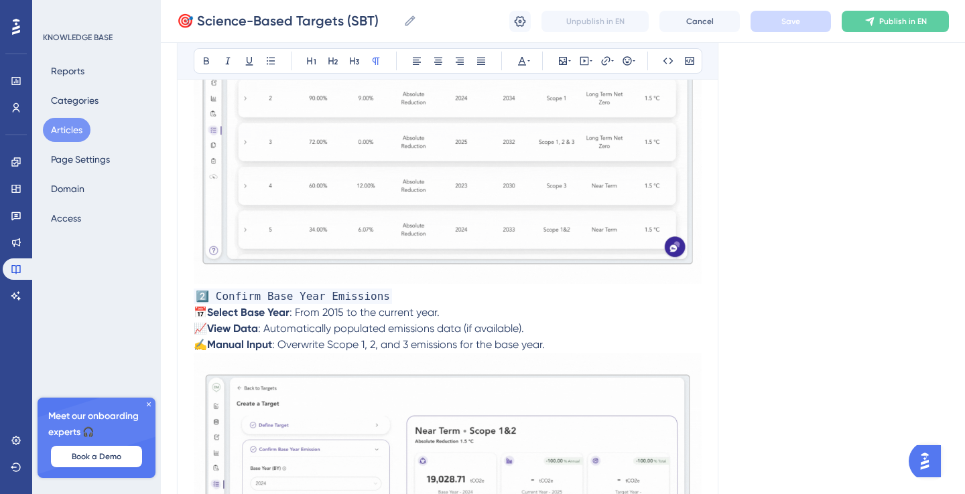
click at [66, 130] on button "Articles" at bounding box center [67, 130] width 48 height 24
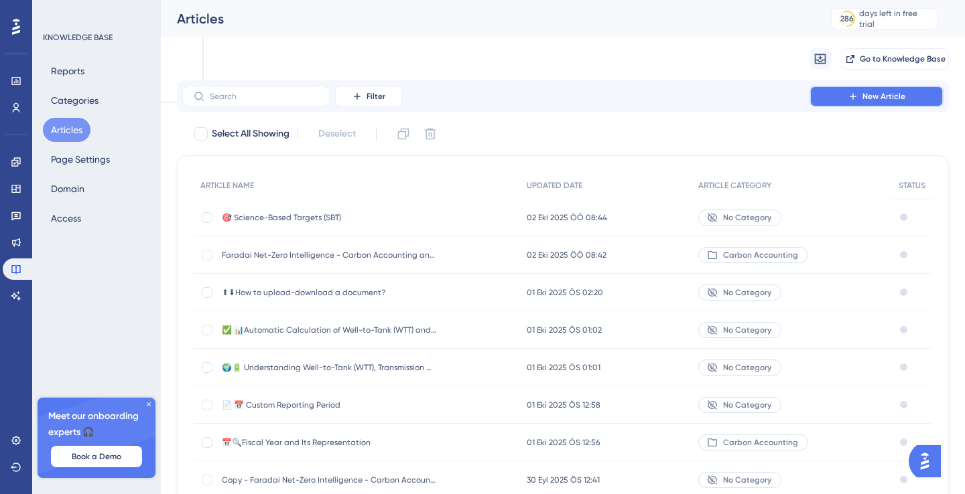
click at [855, 96] on icon at bounding box center [852, 96] width 6 height 6
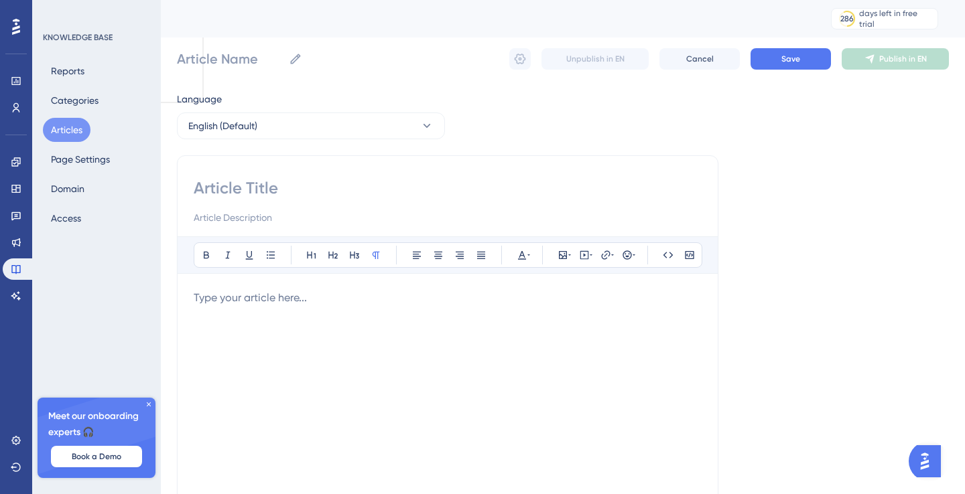
click at [367, 182] on input at bounding box center [448, 188] width 508 height 21
paste input "📥🔗 Excel Integration"
type input "📥🔗 Excel Integration"
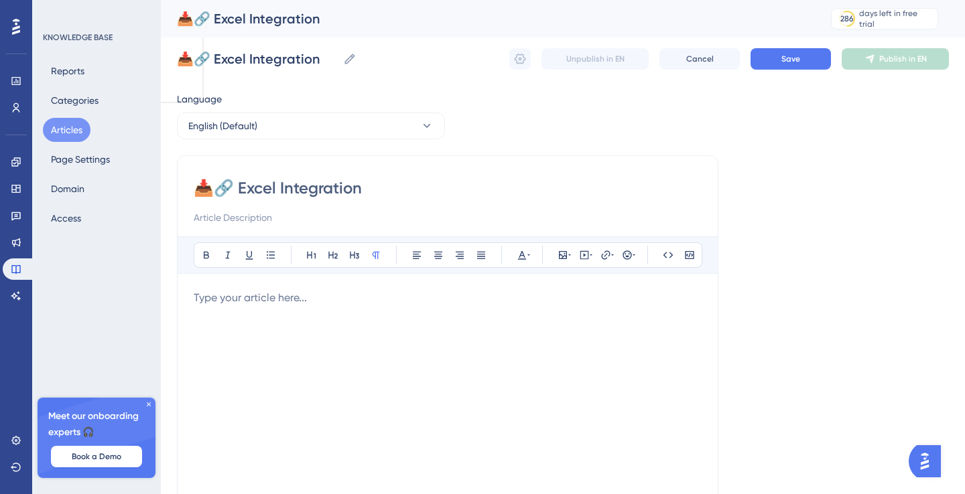
type input "📥🔗 Excel Integration"
click at [279, 298] on p "To enrich screen reader interactions, please activate Accessibility in Grammarl…" at bounding box center [448, 298] width 508 height 16
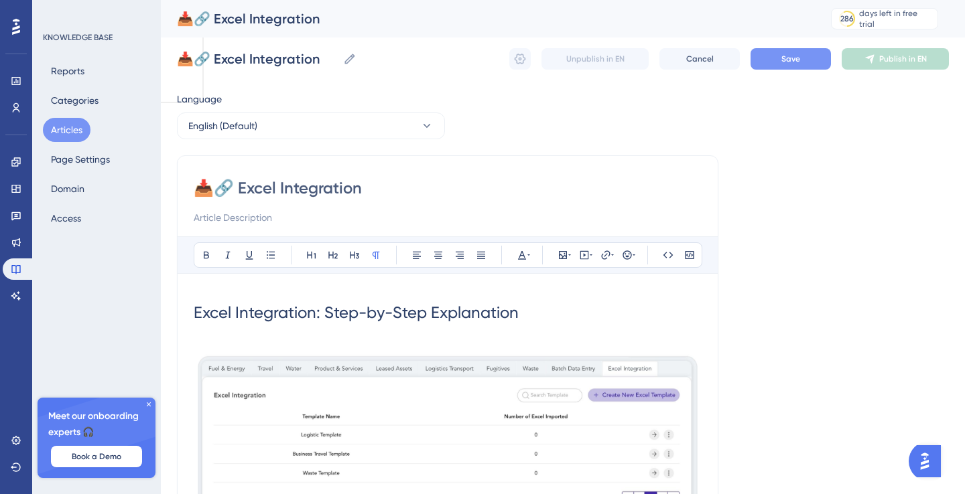
click at [793, 61] on span "Save" at bounding box center [790, 59] width 19 height 11
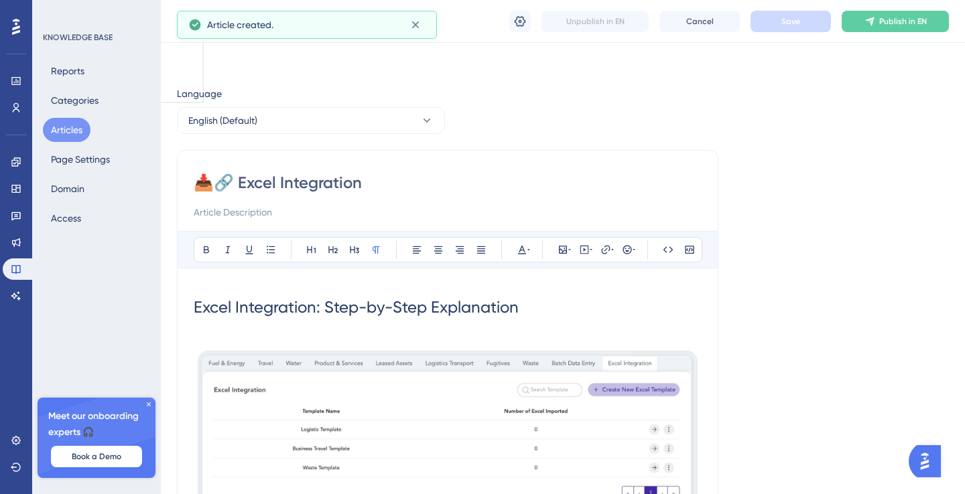
scroll to position [3472, 0]
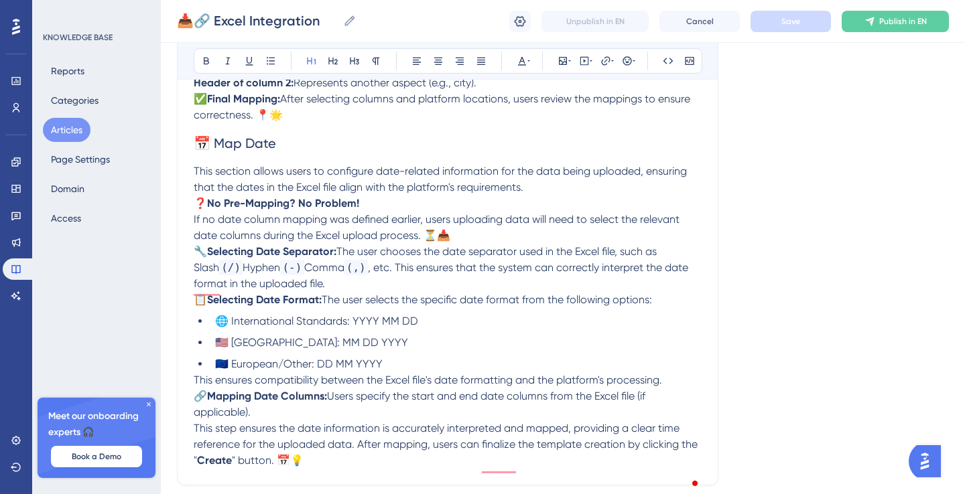
click at [62, 129] on button "Articles" at bounding box center [67, 130] width 48 height 24
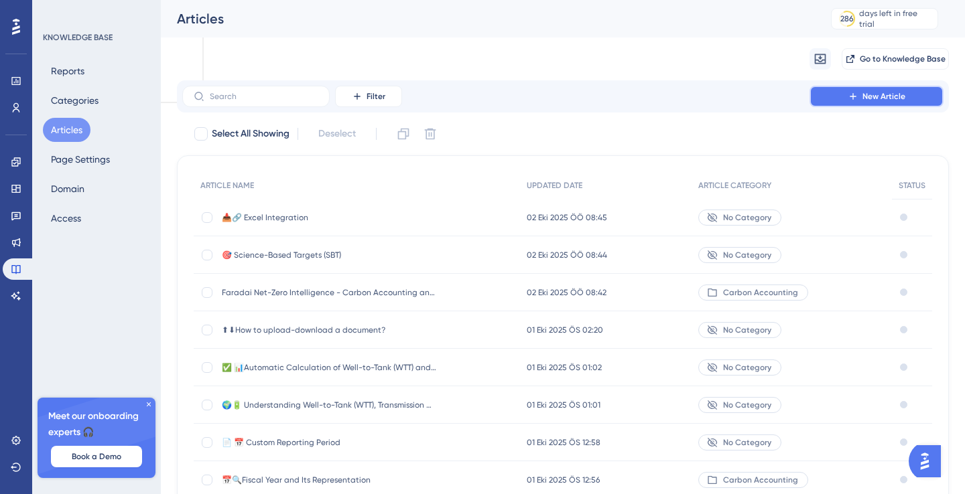
click at [889, 96] on span "New Article" at bounding box center [883, 96] width 43 height 11
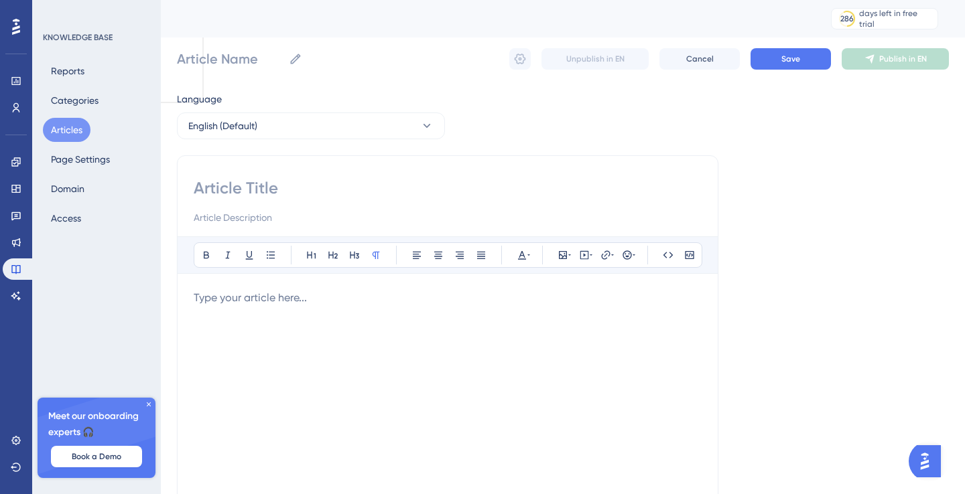
click at [294, 174] on div "Bold Italic Underline Bullet Point Heading 1 Heading 2 Heading 3 Normal Align L…" at bounding box center [447, 378] width 541 height 446
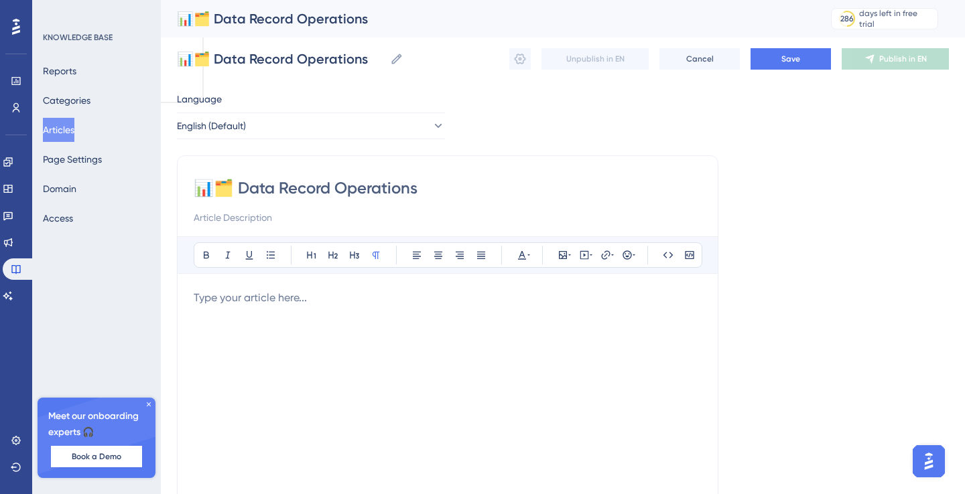
click at [284, 297] on p "To enrich screen reader interactions, please activate Accessibility in Grammarl…" at bounding box center [448, 298] width 508 height 16
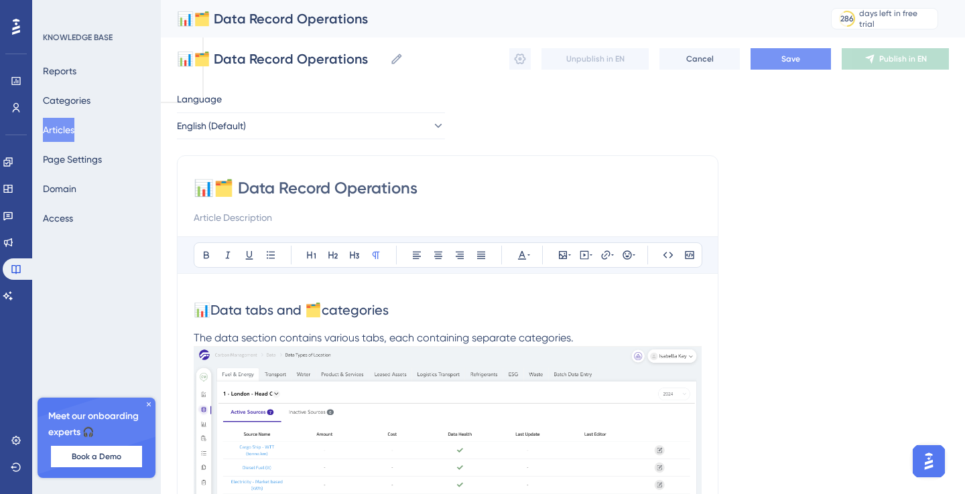
click at [800, 59] on button "Save" at bounding box center [790, 58] width 80 height 21
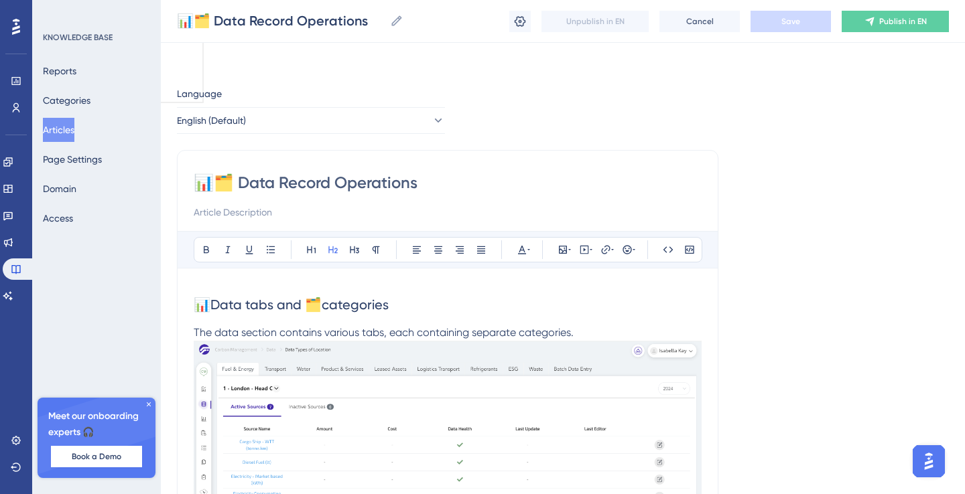
scroll to position [2100, 0]
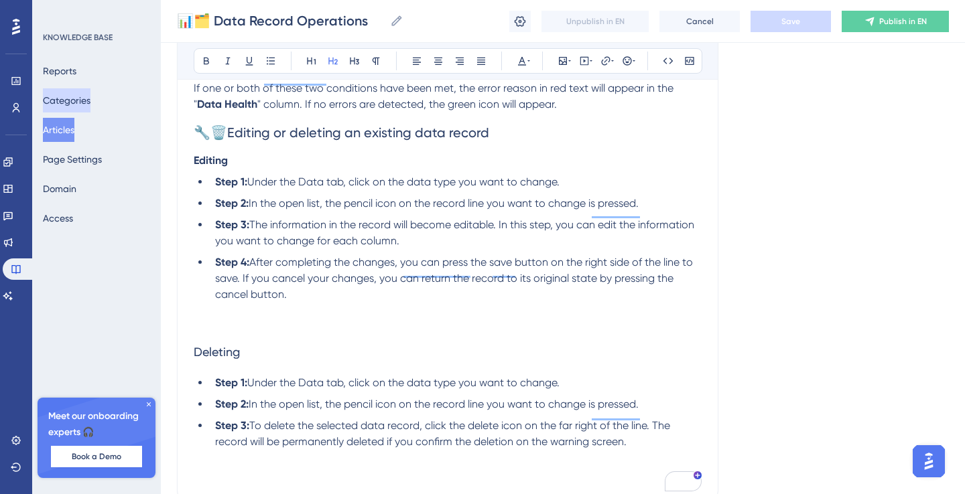
click at [73, 103] on button "Categories" at bounding box center [67, 100] width 48 height 24
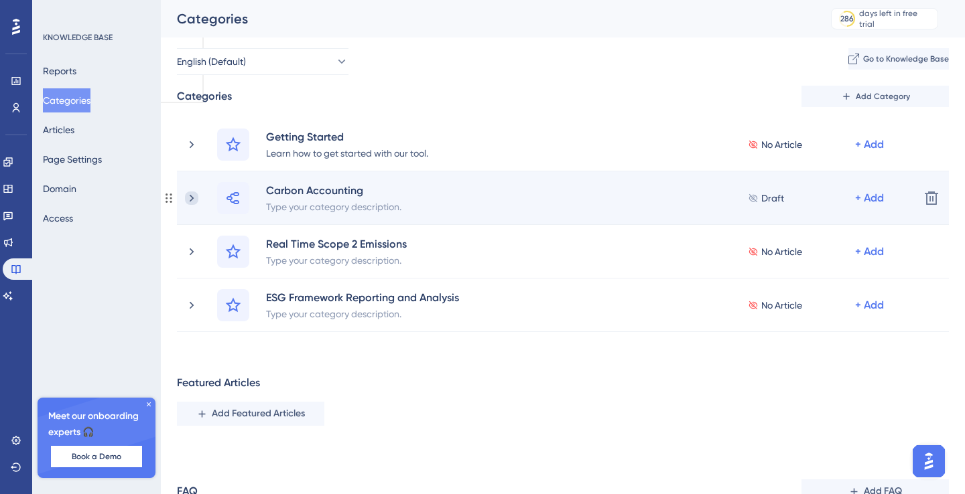
click at [185, 192] on icon at bounding box center [191, 198] width 13 height 13
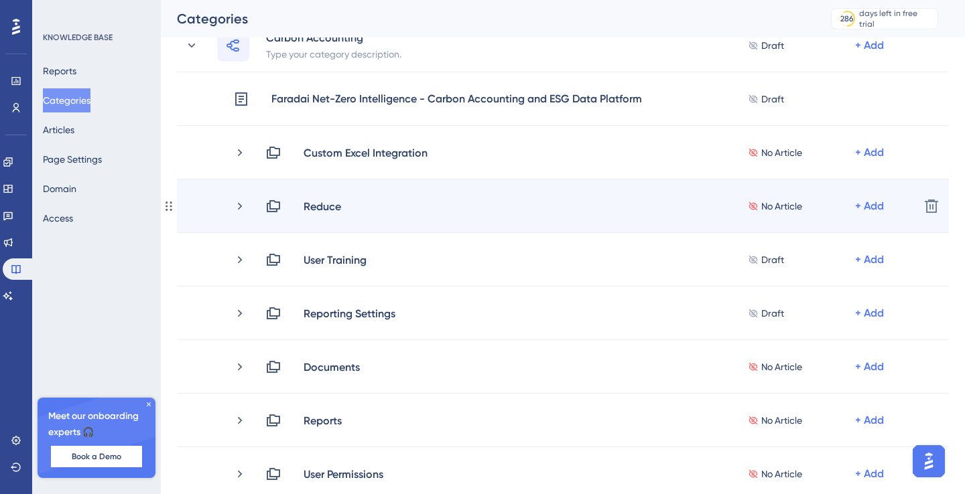
scroll to position [155, 0]
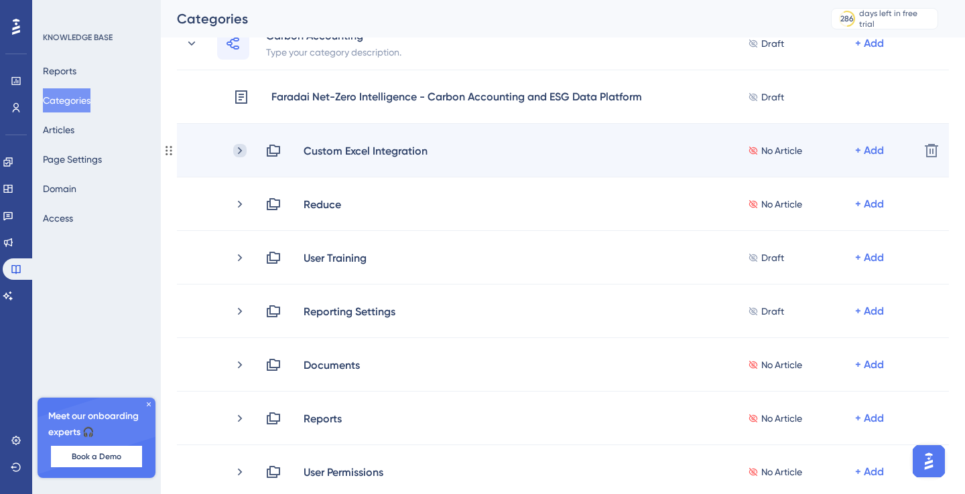
click at [236, 147] on icon at bounding box center [239, 150] width 13 height 13
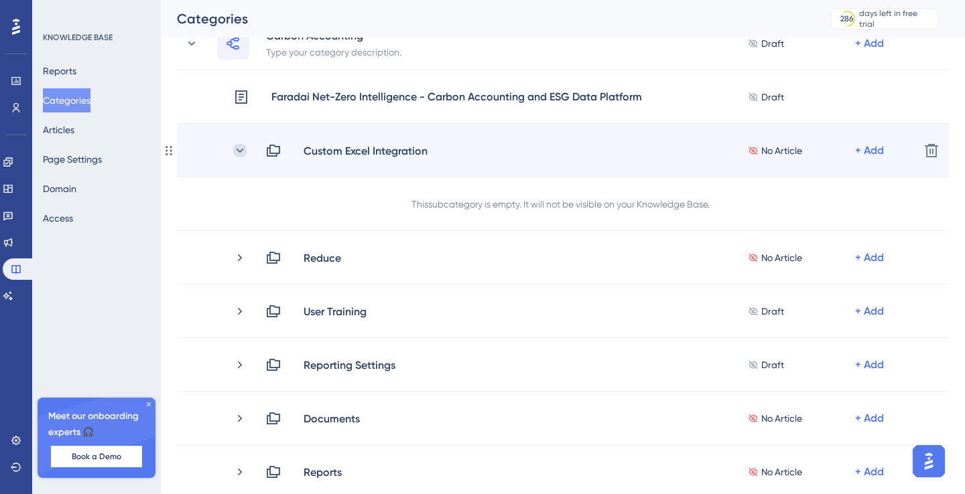
click at [236, 147] on icon at bounding box center [239, 150] width 13 height 13
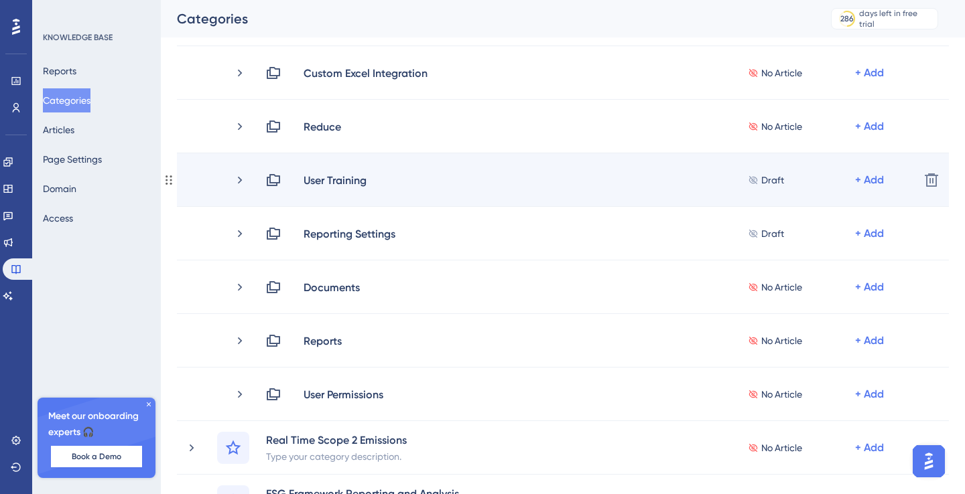
scroll to position [220, 0]
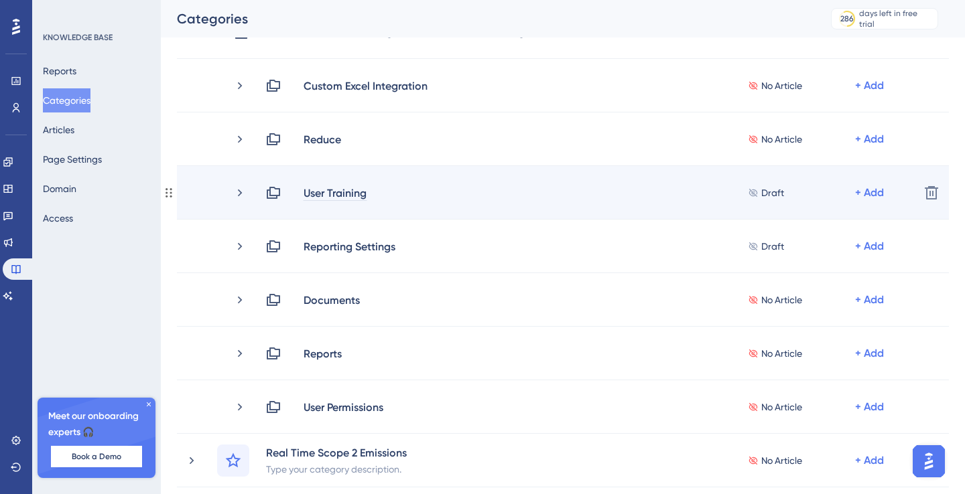
click at [346, 196] on div "User Training" at bounding box center [335, 193] width 64 height 16
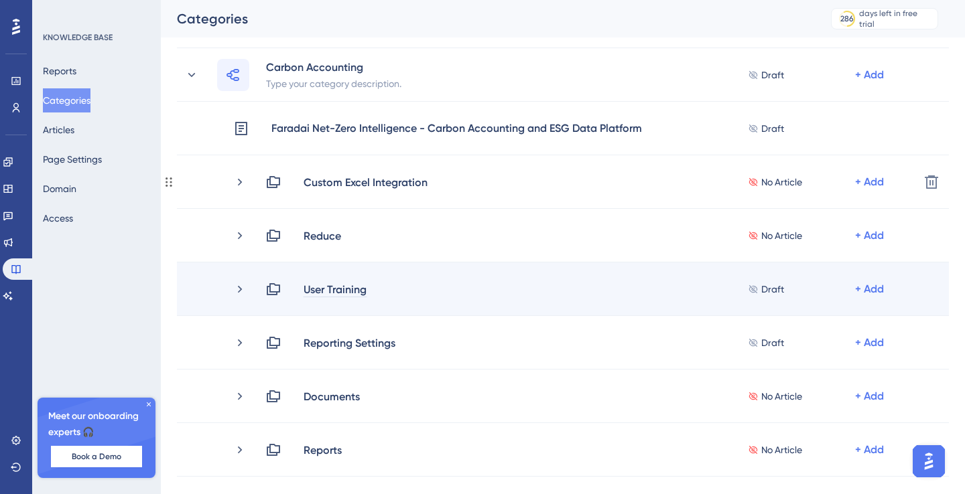
scroll to position [0, 0]
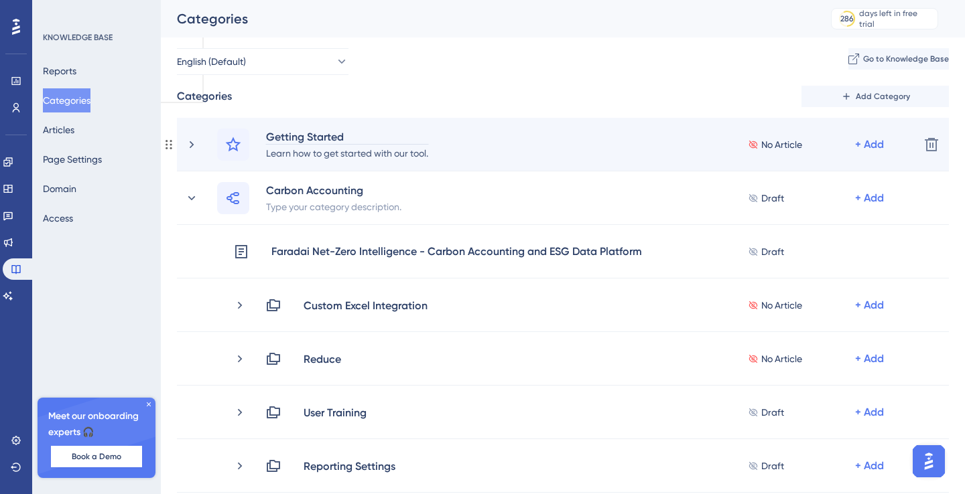
click at [315, 134] on div "Getting Started" at bounding box center [346, 137] width 163 height 16
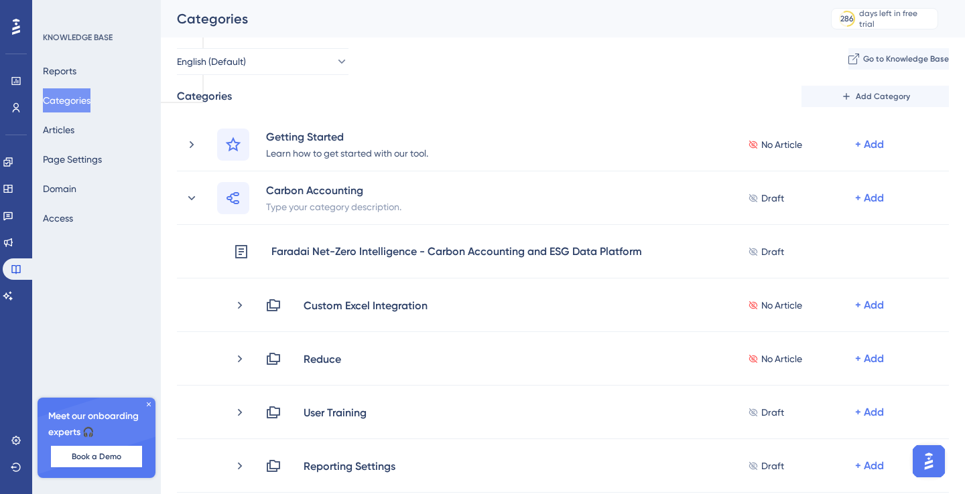
click at [399, 72] on div "English (Default) Go to Knowledge Base" at bounding box center [563, 61] width 772 height 27
click at [869, 96] on span "Add Category" at bounding box center [882, 96] width 54 height 11
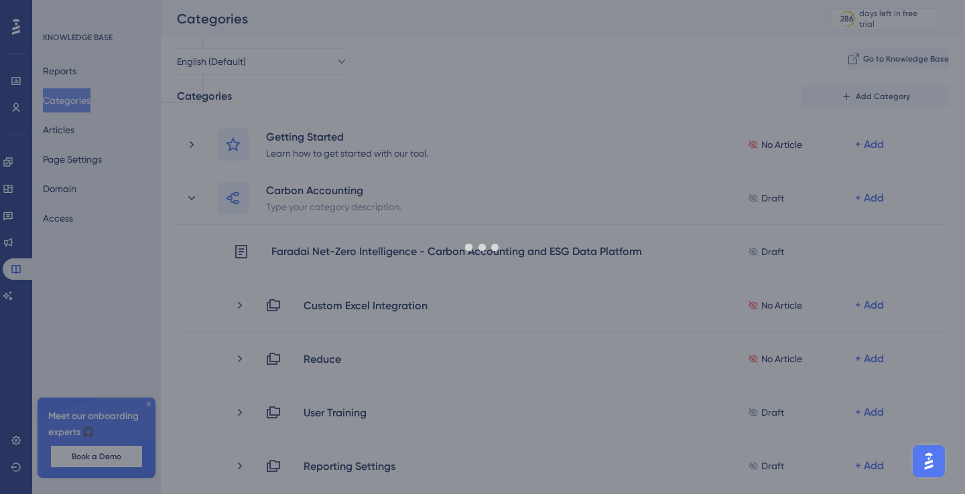
scroll to position [487, 0]
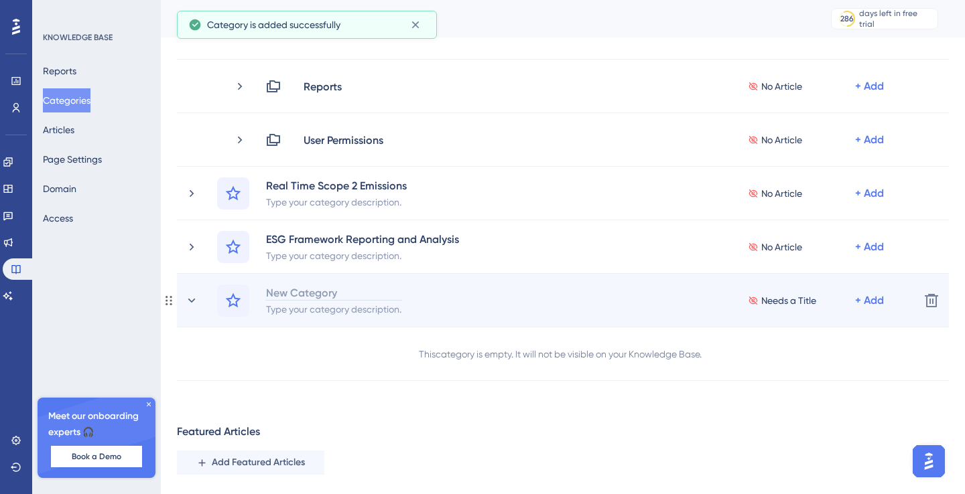
click at [305, 293] on div "New Category" at bounding box center [333, 293] width 137 height 16
paste div
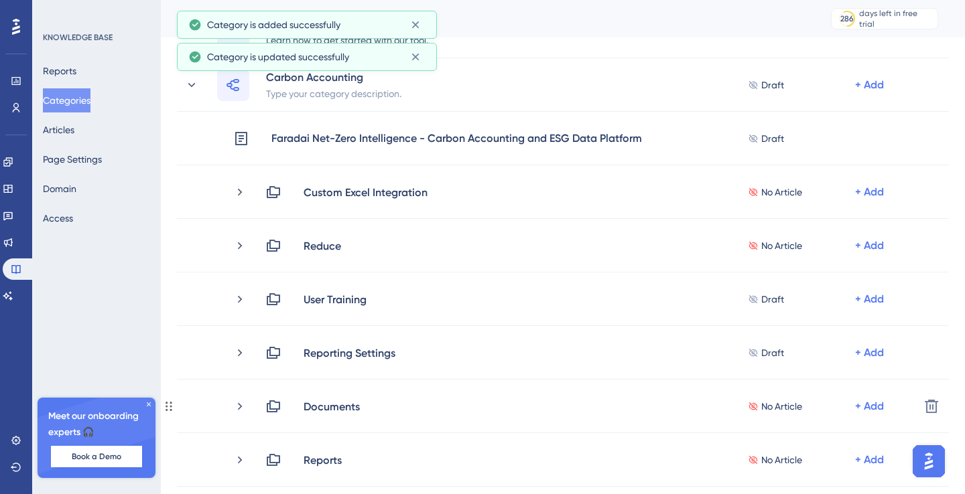
scroll to position [102, 0]
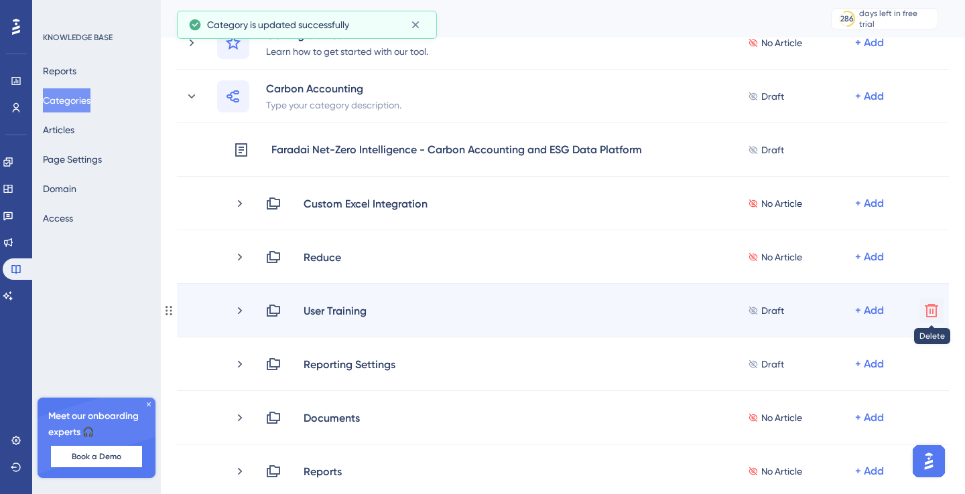
click at [926, 312] on icon at bounding box center [930, 310] width 13 height 13
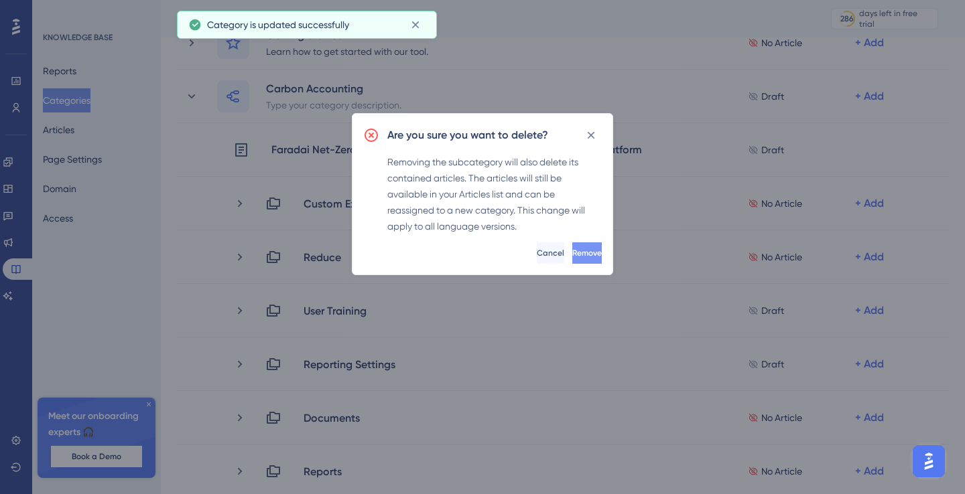
click at [577, 252] on span "Remove" at bounding box center [586, 253] width 29 height 11
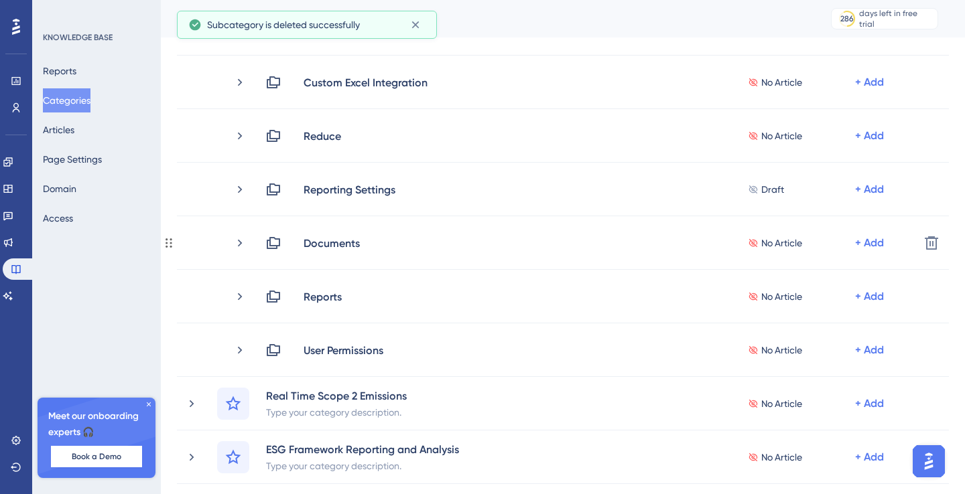
scroll to position [224, 0]
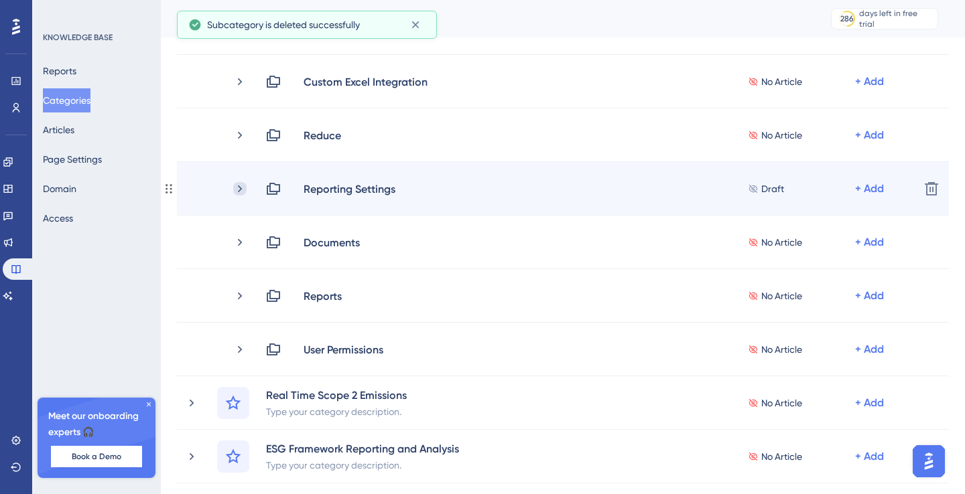
click at [240, 185] on icon at bounding box center [239, 188] width 13 height 13
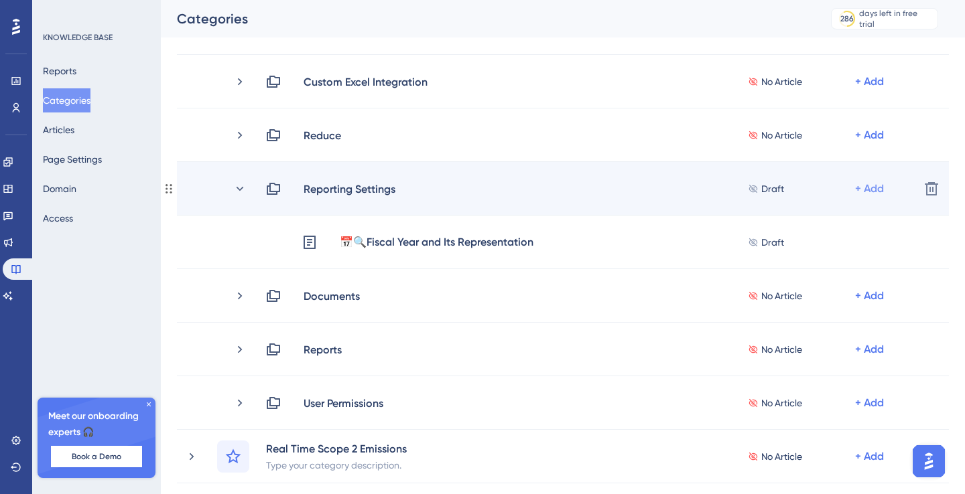
click at [880, 188] on div "+ Add" at bounding box center [869, 189] width 29 height 16
click at [794, 214] on div "Add Articles Add Articles" at bounding box center [816, 224] width 117 height 27
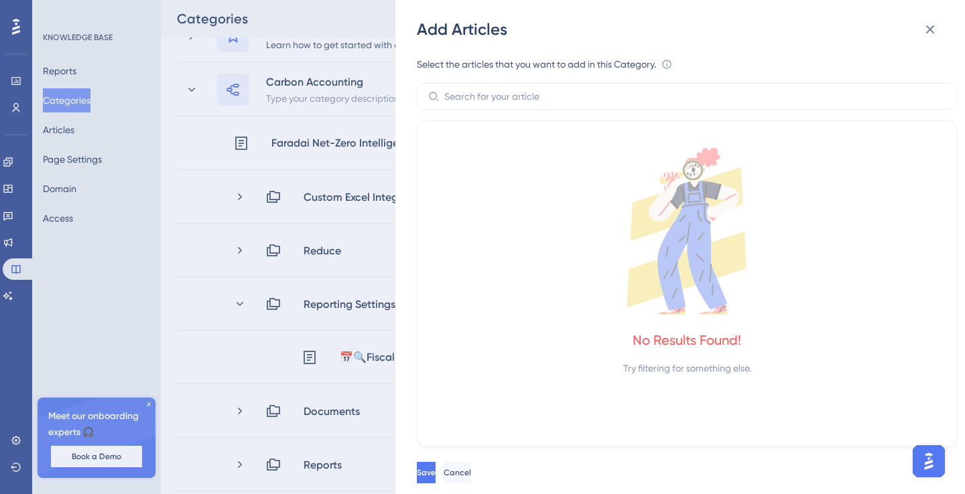
scroll to position [30, 0]
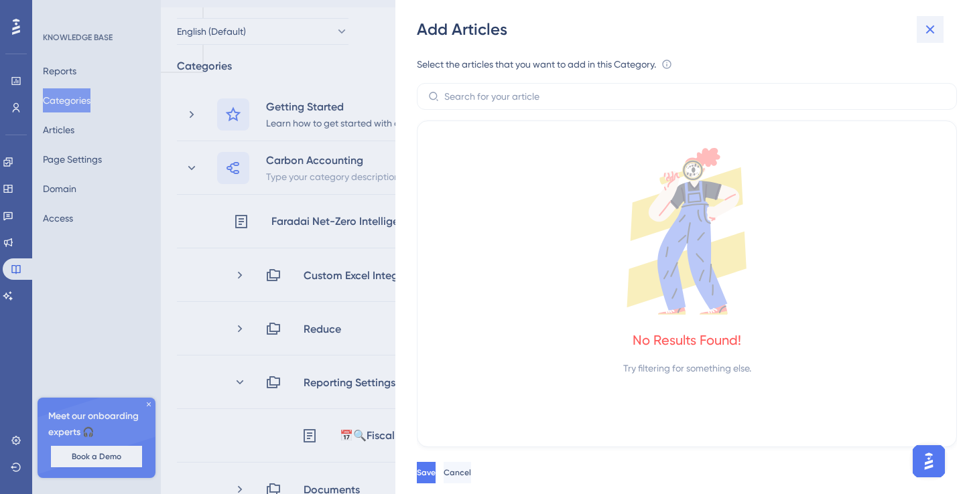
click at [931, 32] on icon at bounding box center [930, 29] width 16 height 16
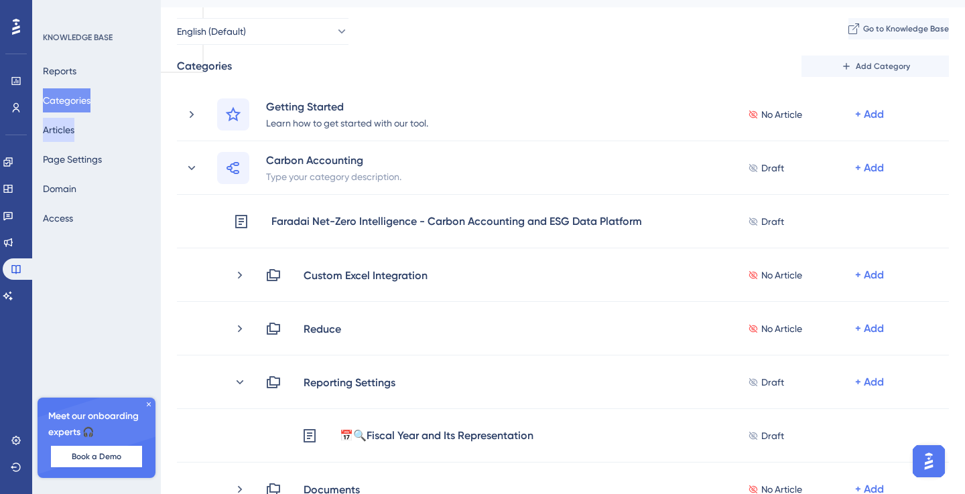
click at [62, 128] on button "Articles" at bounding box center [58, 130] width 31 height 24
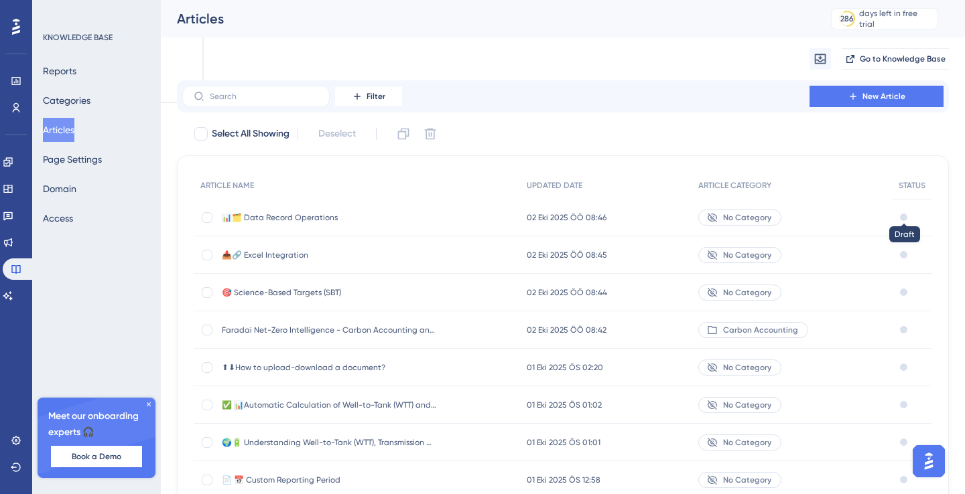
click at [906, 214] on div at bounding box center [903, 217] width 7 height 7
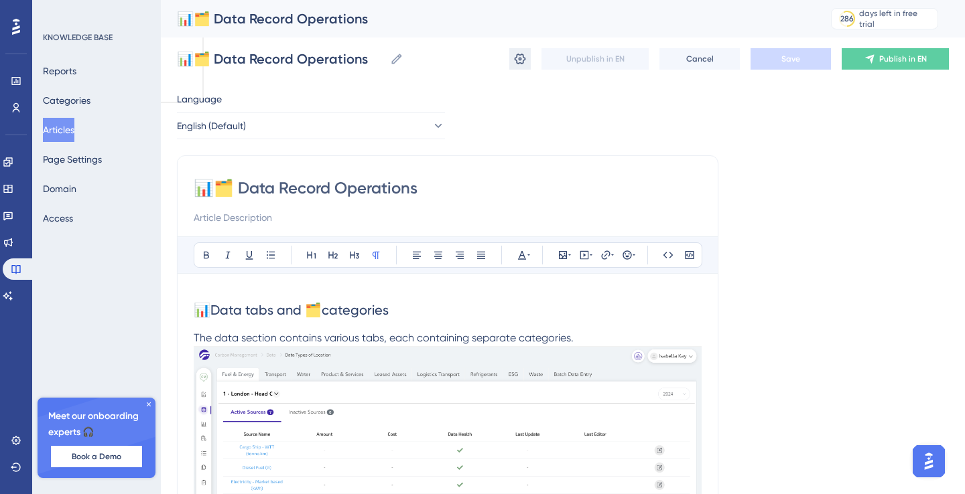
click at [514, 65] on icon at bounding box center [519, 58] width 13 height 13
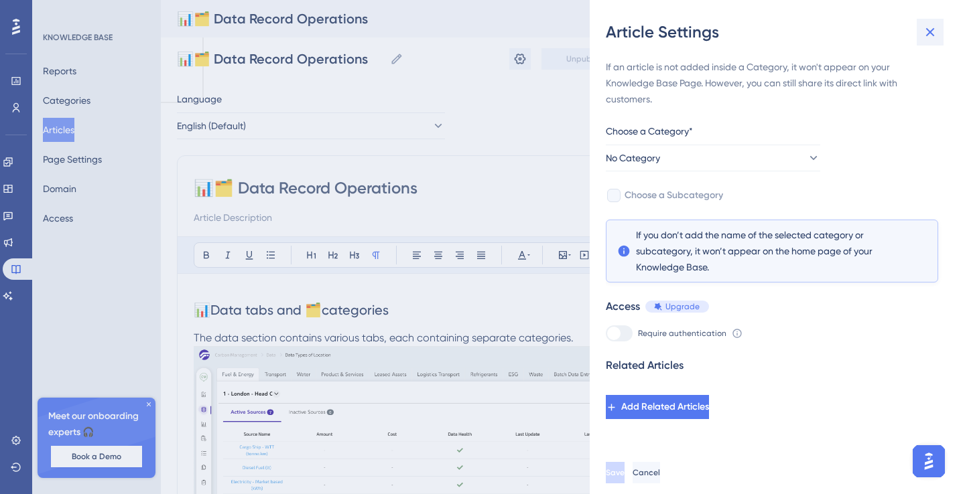
click at [934, 28] on icon at bounding box center [930, 32] width 16 height 16
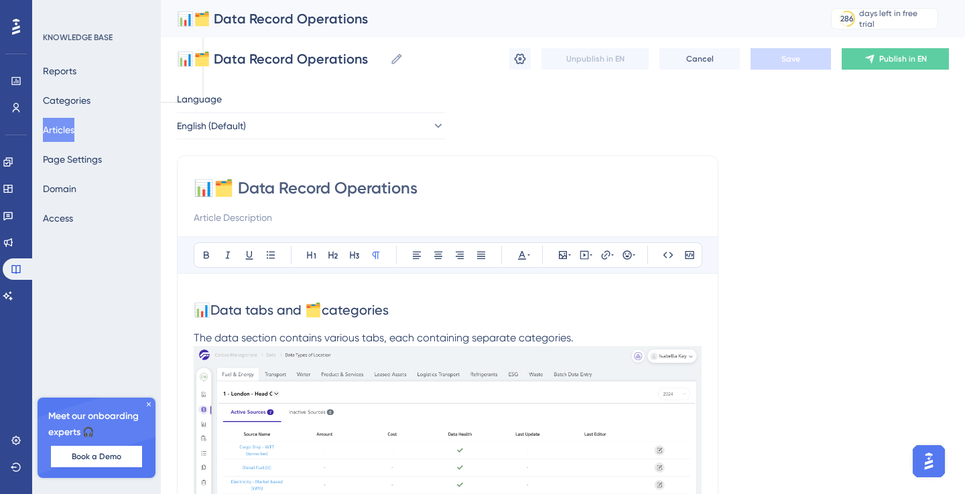
click at [58, 134] on button "Articles" at bounding box center [58, 130] width 31 height 24
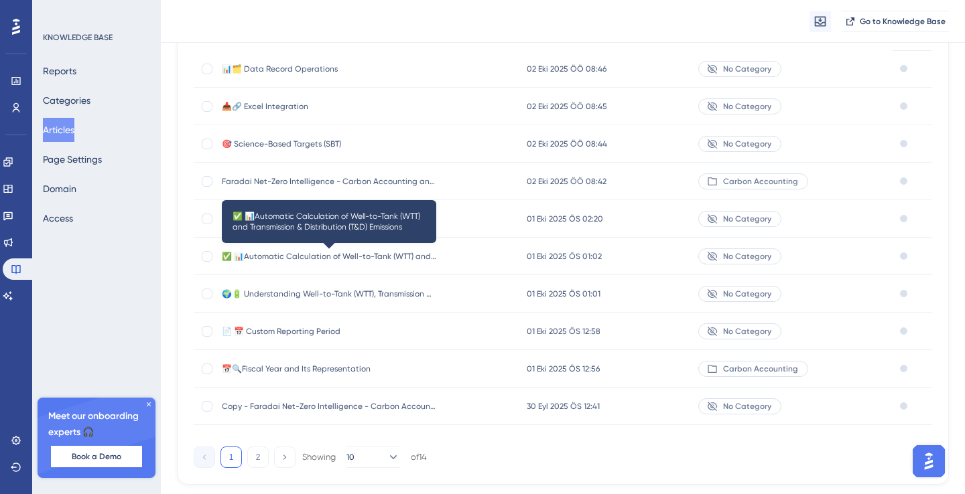
scroll to position [188, 0]
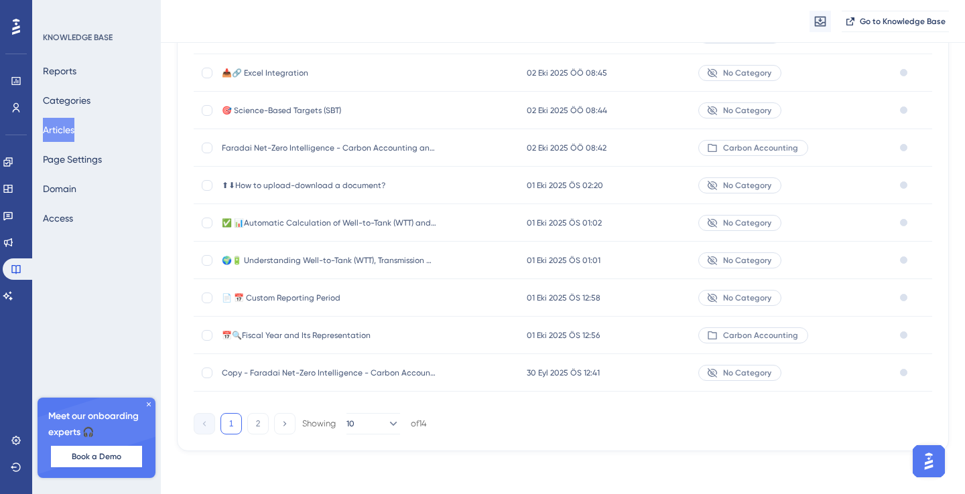
click at [385, 297] on span "📄 📅 Custom Reporting Period" at bounding box center [329, 298] width 214 height 11
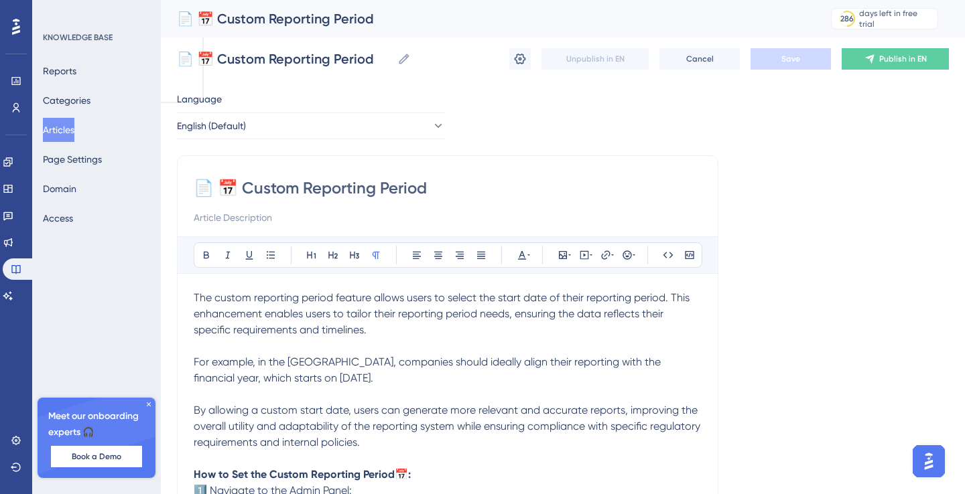
click at [72, 95] on button "Categories" at bounding box center [67, 100] width 48 height 24
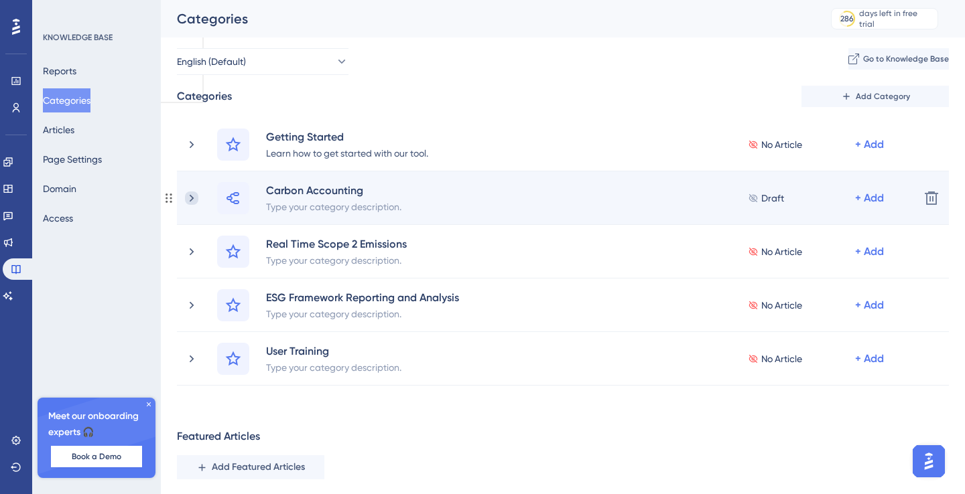
click at [191, 192] on icon at bounding box center [191, 198] width 13 height 13
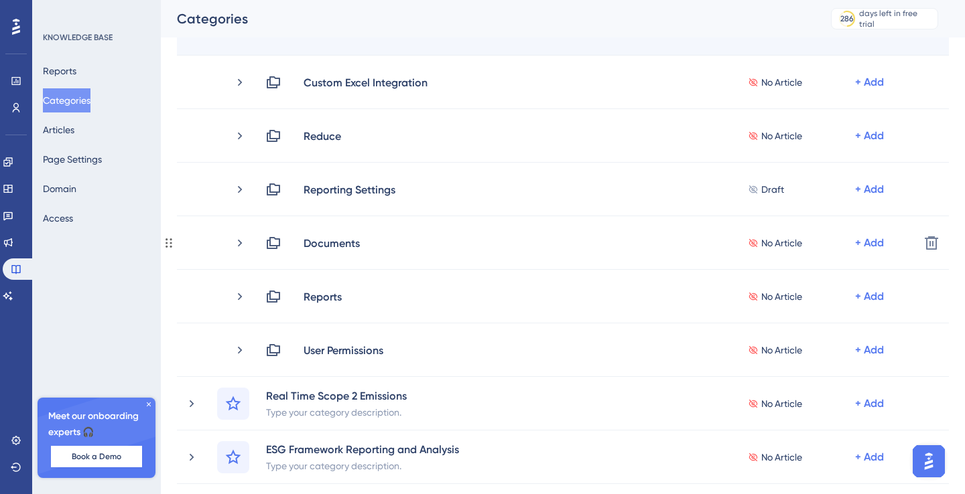
scroll to position [249, 0]
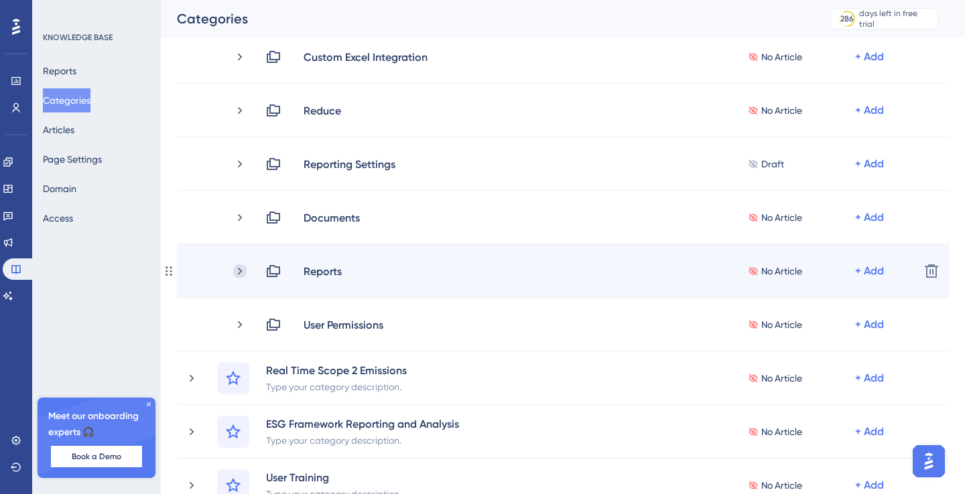
click at [242, 268] on icon at bounding box center [239, 271] width 13 height 13
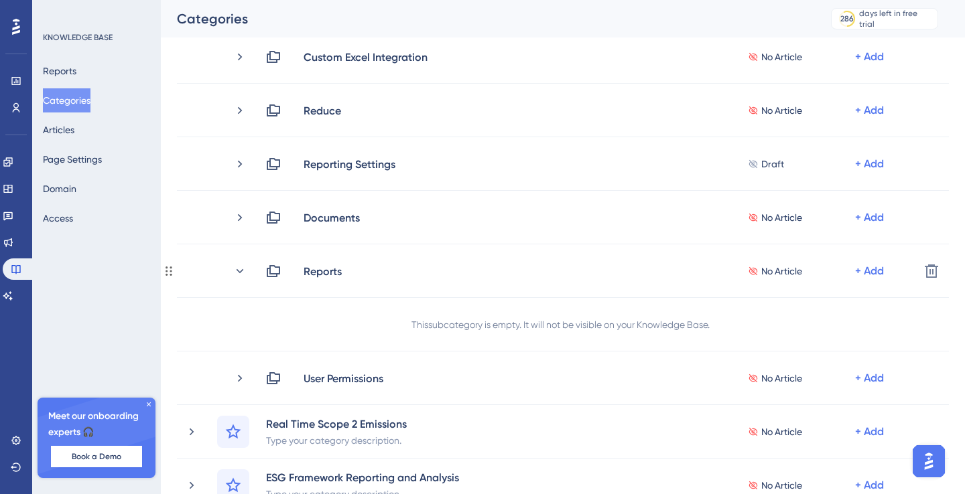
click at [242, 268] on icon at bounding box center [239, 271] width 13 height 13
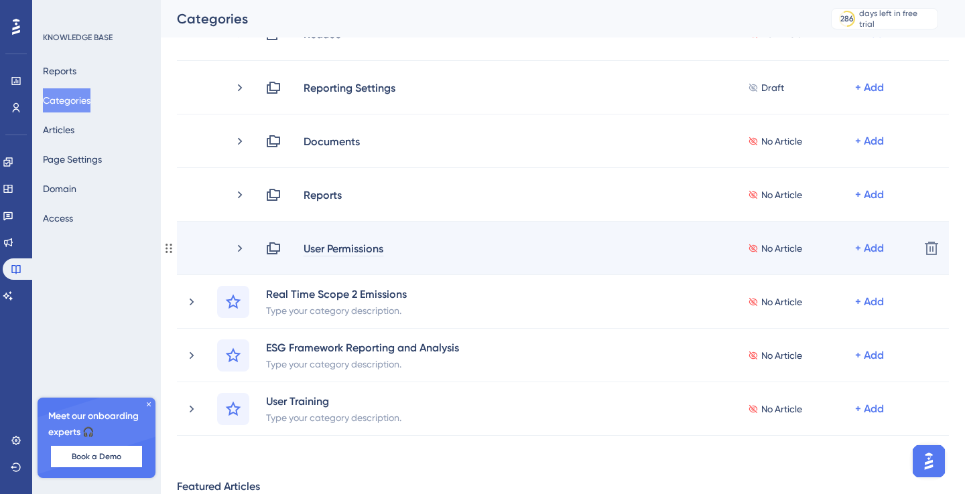
scroll to position [147, 0]
